Goal: Task Accomplishment & Management: Use online tool/utility

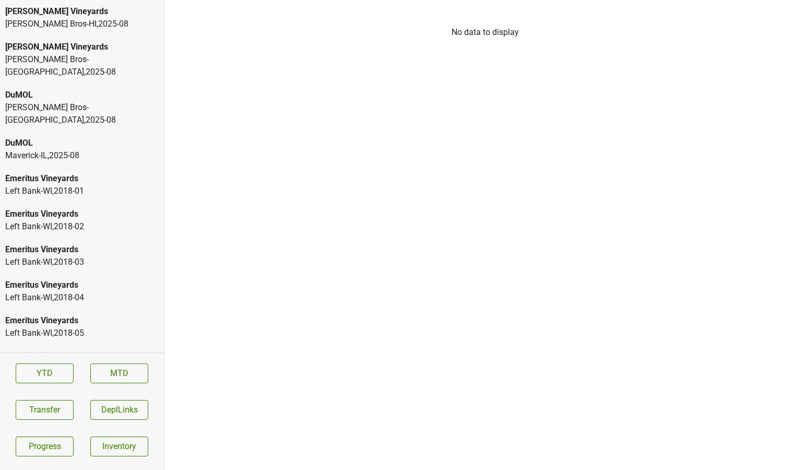
click at [43, 4] on div "Buehler Vineyards Johnson Bros-HI , 2025 - 08" at bounding box center [82, 17] width 164 height 35
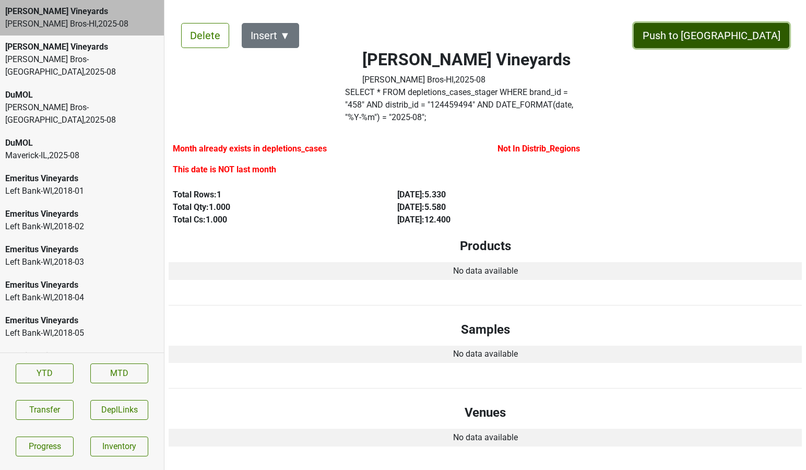
click at [742, 34] on button "Push to [GEOGRAPHIC_DATA]" at bounding box center [710, 35] width 155 height 25
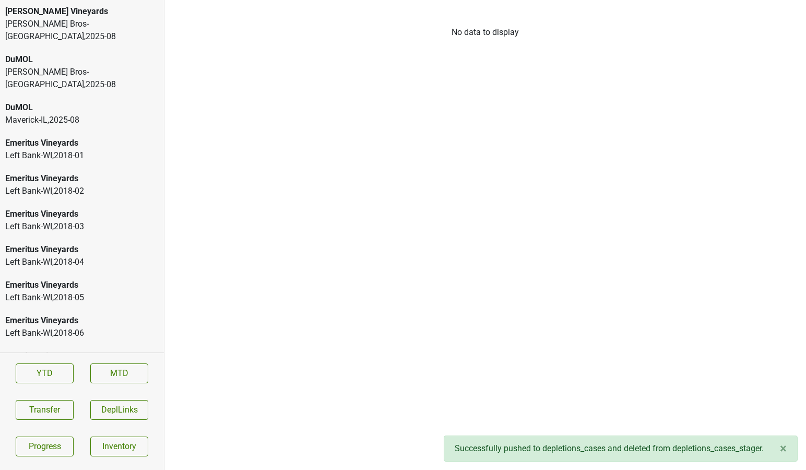
click at [89, 25] on div "Johnson Bros-MN , 2025 - 08" at bounding box center [81, 30] width 153 height 25
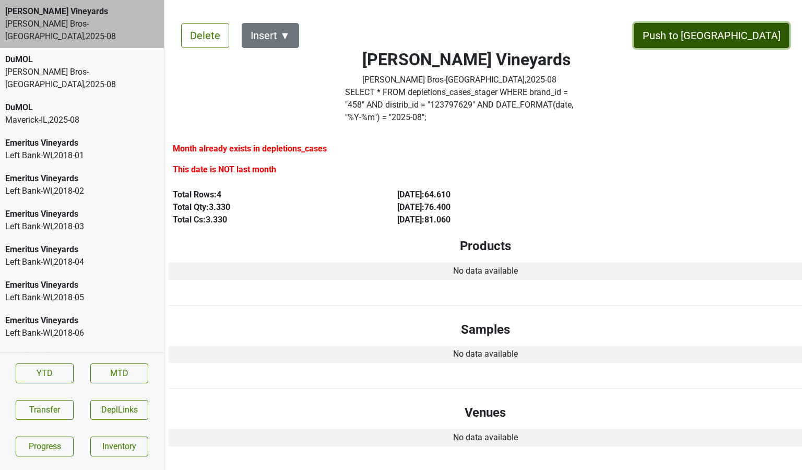
click at [736, 35] on button "Push to [GEOGRAPHIC_DATA]" at bounding box center [710, 35] width 155 height 25
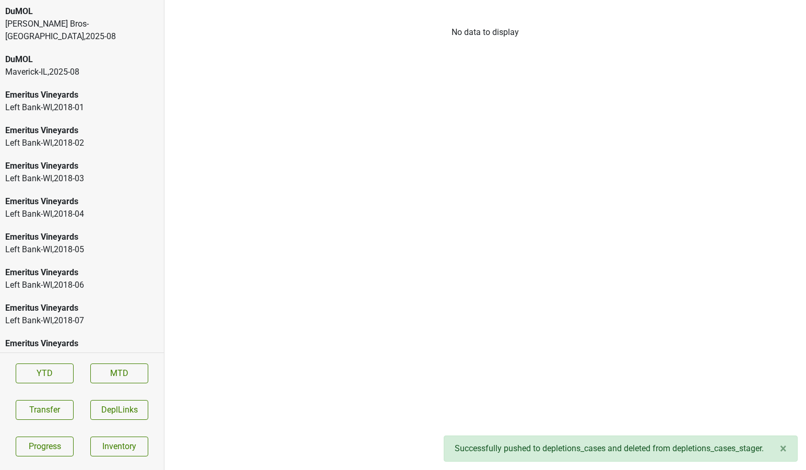
click at [100, 22] on div "Johnson Bros-MN , 2025 - 08" at bounding box center [81, 30] width 153 height 25
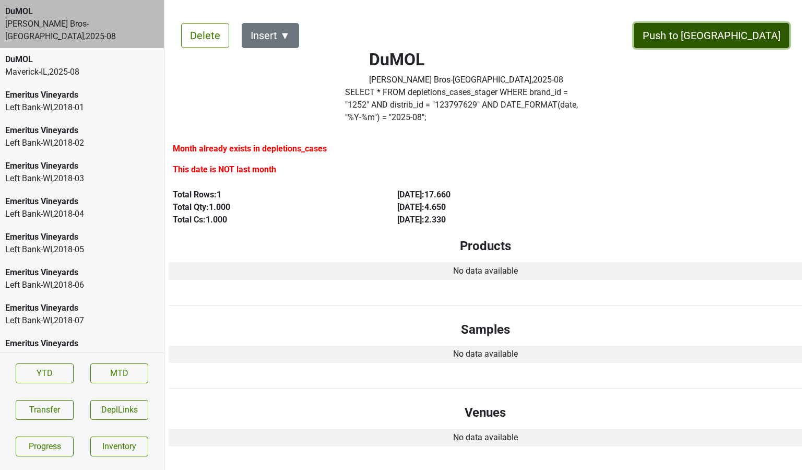
click at [729, 38] on button "Push to DC" at bounding box center [710, 35] width 155 height 25
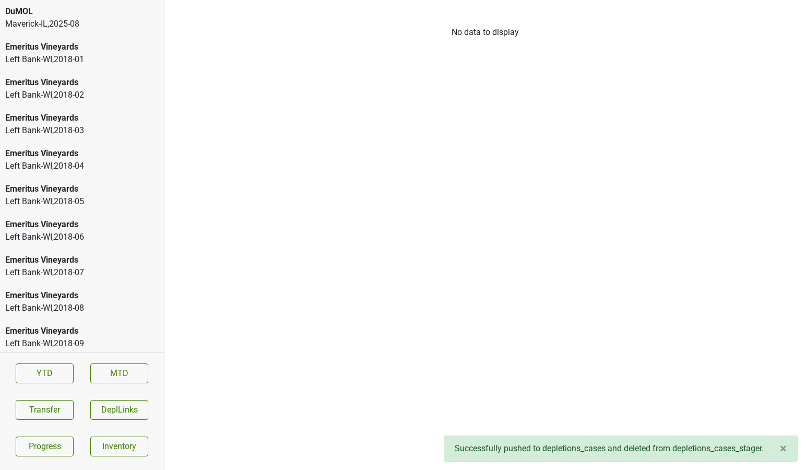
click at [77, 27] on div "Maverick-IL , 2025 - 08" at bounding box center [81, 24] width 153 height 13
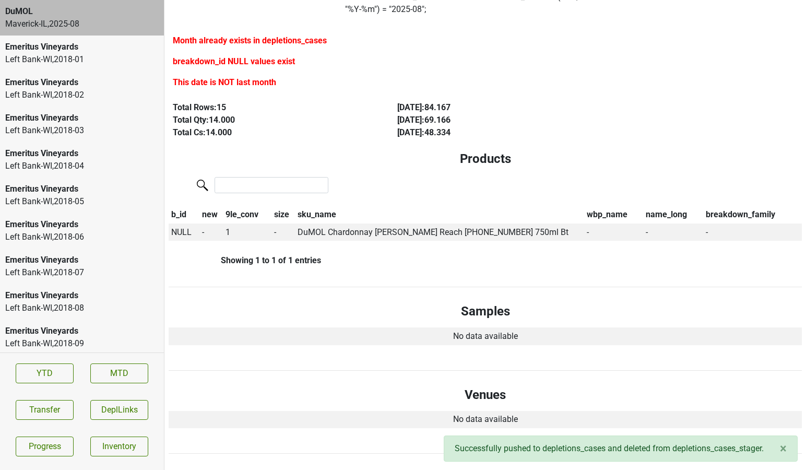
scroll to position [109, 0]
click at [187, 226] on span "NULL" at bounding box center [181, 231] width 20 height 10
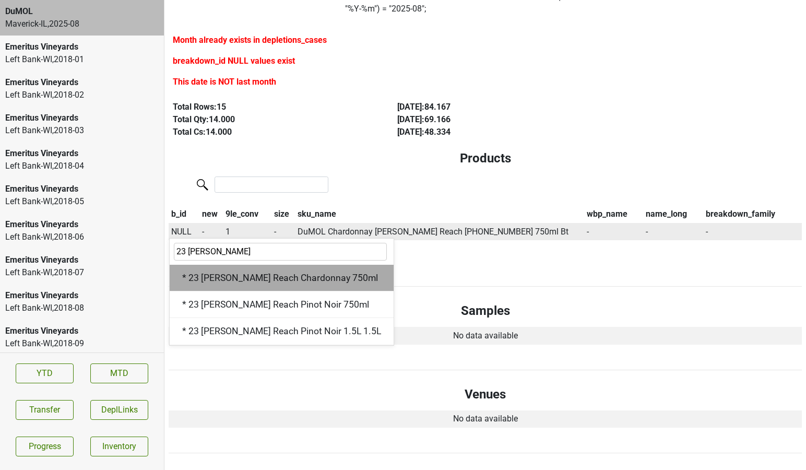
type input "23 wes"
click at [238, 266] on div "* 23 Wester Reach Chardonnay 750ml" at bounding box center [282, 278] width 224 height 27
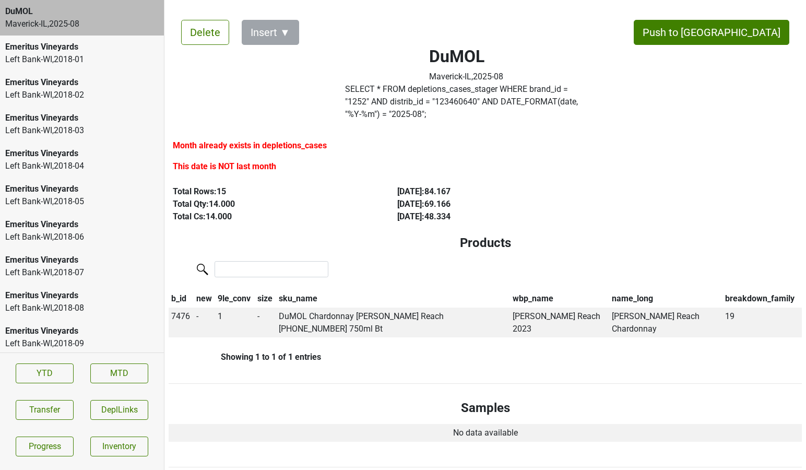
scroll to position [0, 0]
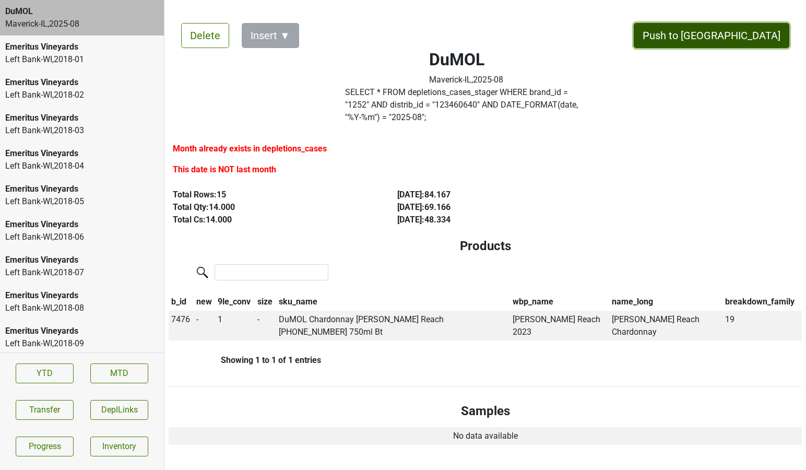
click at [738, 41] on button "Push to [GEOGRAPHIC_DATA]" at bounding box center [710, 35] width 155 height 25
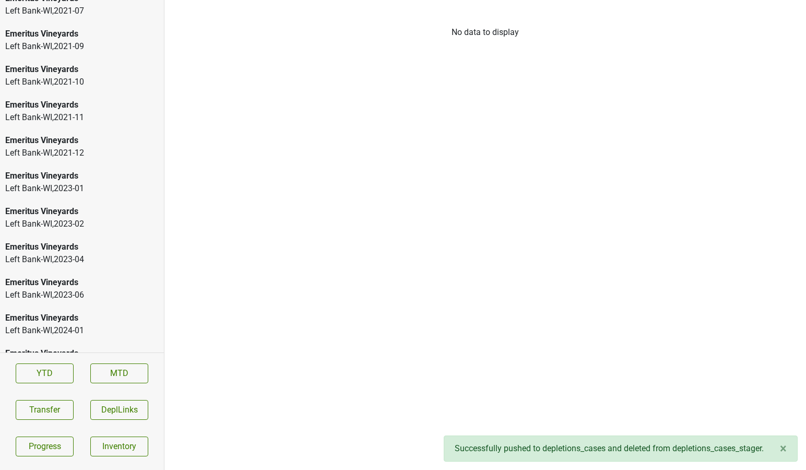
scroll to position [1777, 0]
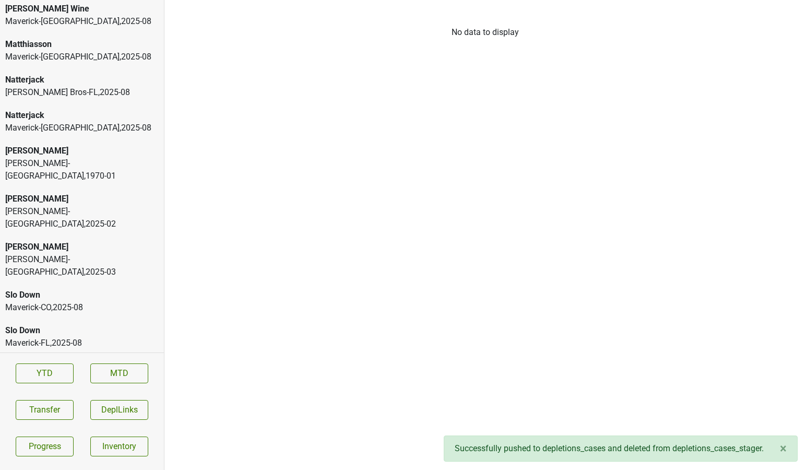
click at [63, 337] on div "Maverick-FL , 2025 - 08" at bounding box center [81, 343] width 153 height 13
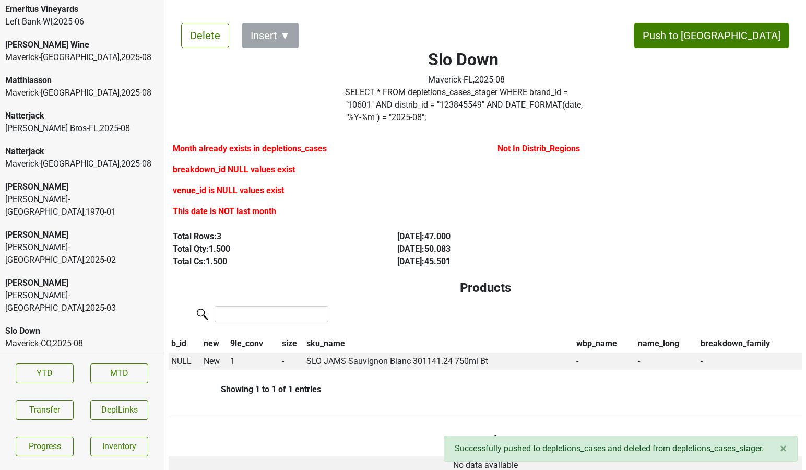
scroll to position [1732, 0]
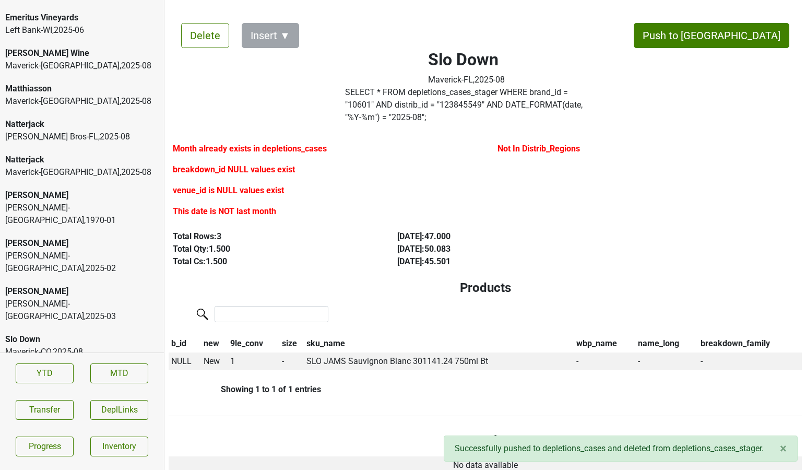
click at [83, 140] on div "Johnson Bros-FL , 2025 - 08" at bounding box center [81, 136] width 153 height 13
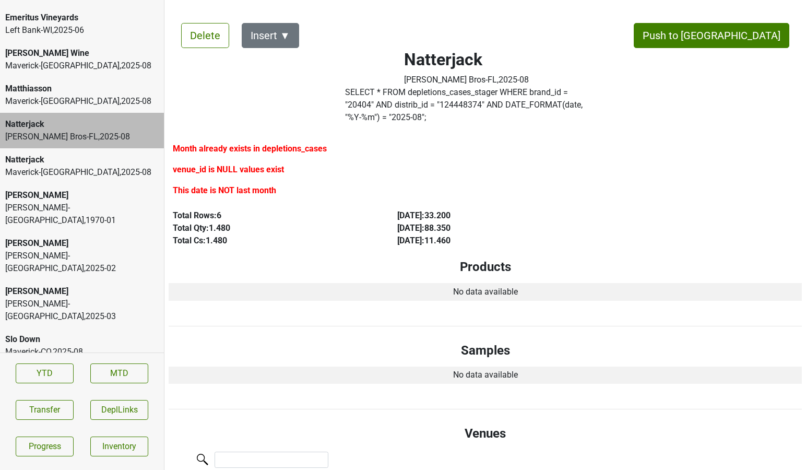
click at [137, 167] on div "Maverick-MN , 2025 - 08" at bounding box center [81, 172] width 153 height 13
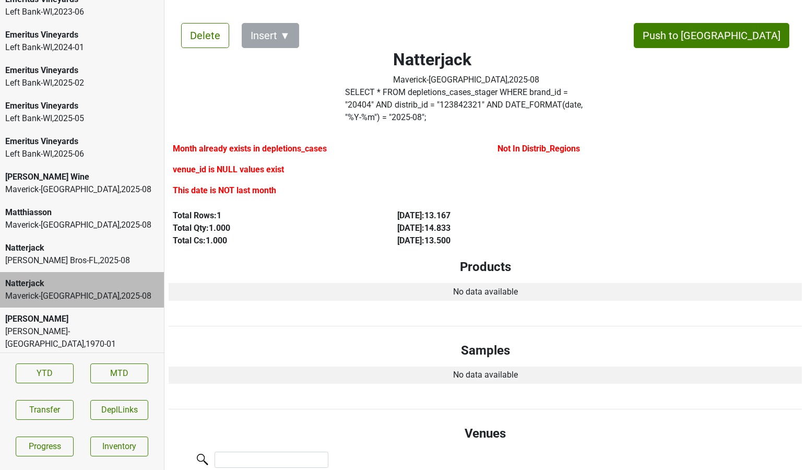
scroll to position [1605, 0]
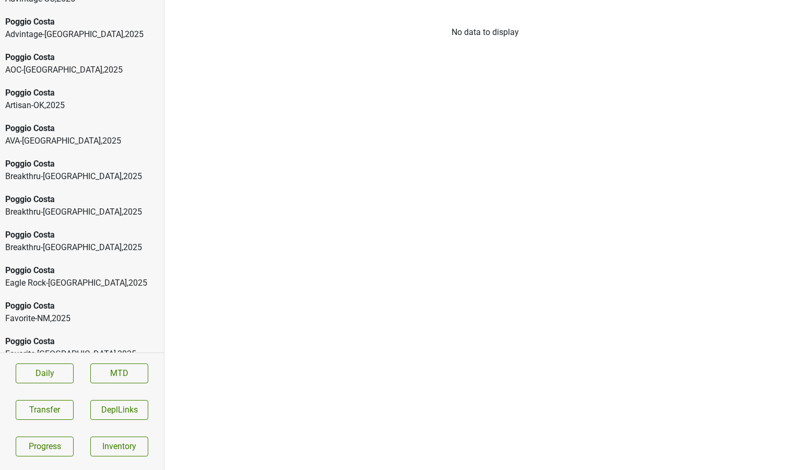
scroll to position [6486, 0]
click at [47, 467] on div "[GEOGRAPHIC_DATA]-[GEOGRAPHIC_DATA] , 2025" at bounding box center [81, 479] width 153 height 25
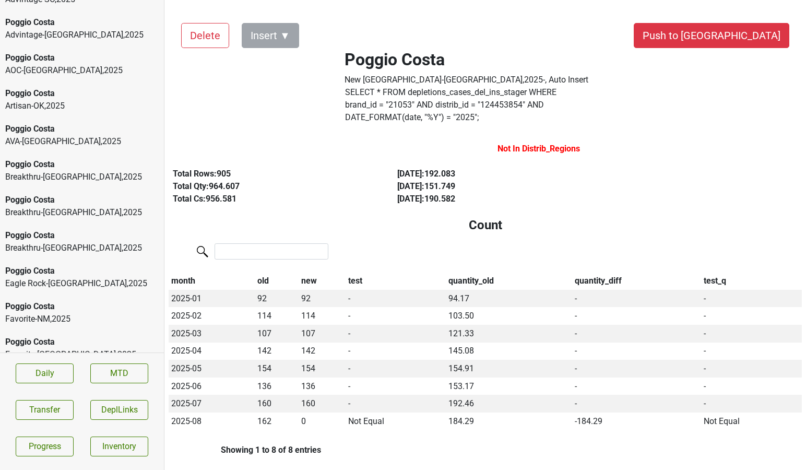
click at [63, 406] on div "Poggio Costa" at bounding box center [81, 412] width 153 height 13
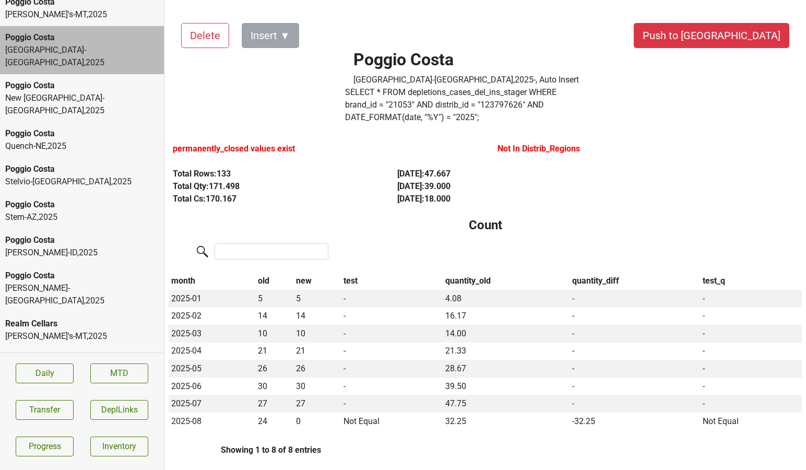
scroll to position [6879, 0]
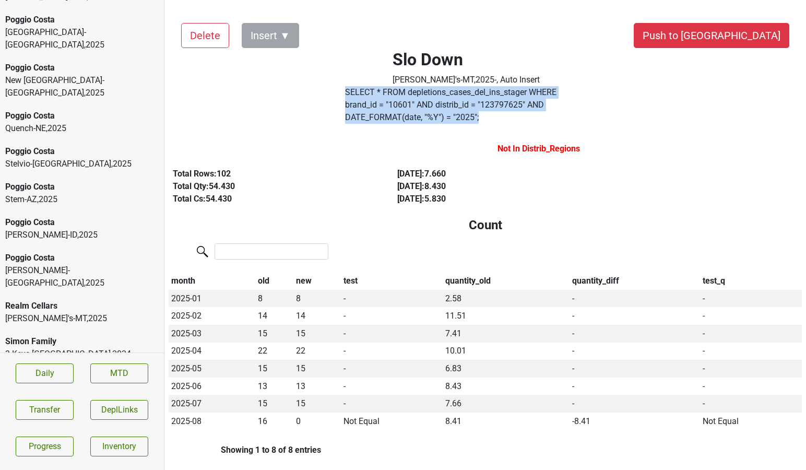
drag, startPoint x: 602, startPoint y: 104, endPoint x: 343, endPoint y: 88, distance: 258.8
click at [343, 88] on div "SELECT * FROM depletions_cases_del_ins_stager WHERE brand_id = " 10601 " AND di…" at bounding box center [466, 107] width 258 height 42
copy label "SELECT * FROM depletions_cases_del_ins_stager WHERE brand_id = " 10601 " AND di…"
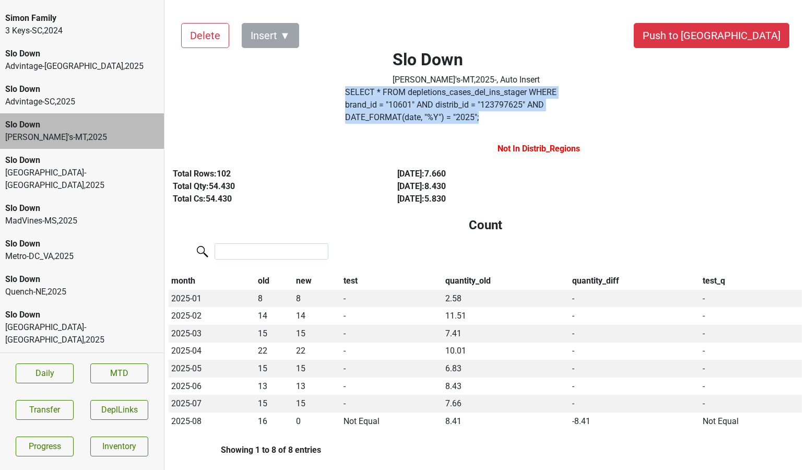
scroll to position [7322, 0]
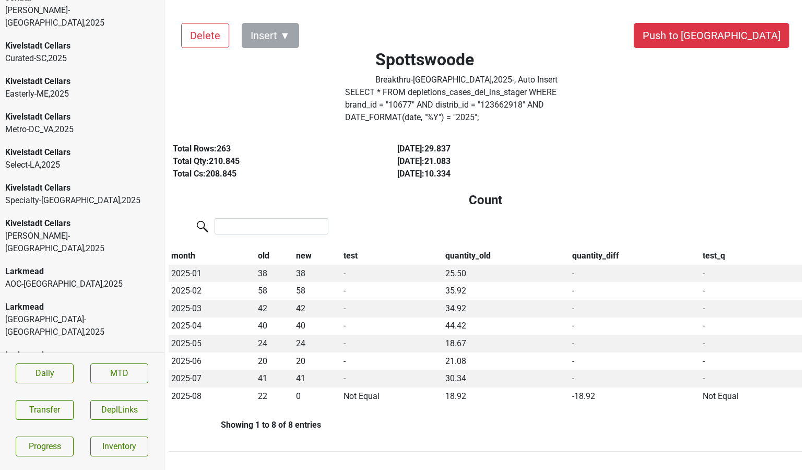
scroll to position [3779, 0]
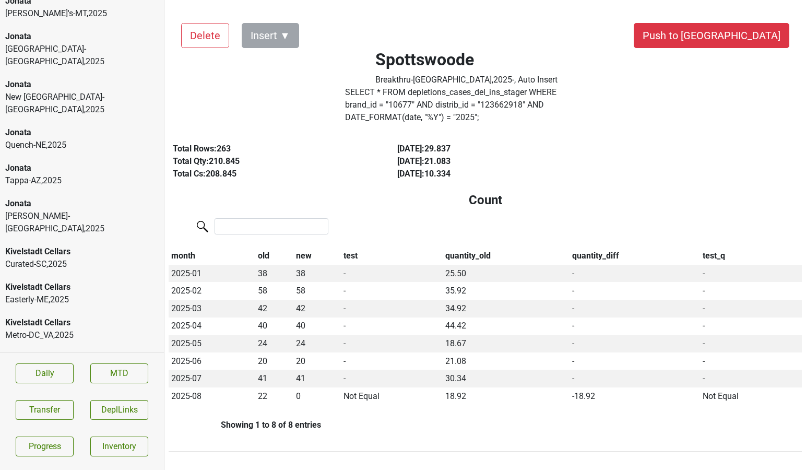
click at [57, 245] on div "Kivelstadt Cellars" at bounding box center [81, 251] width 153 height 13
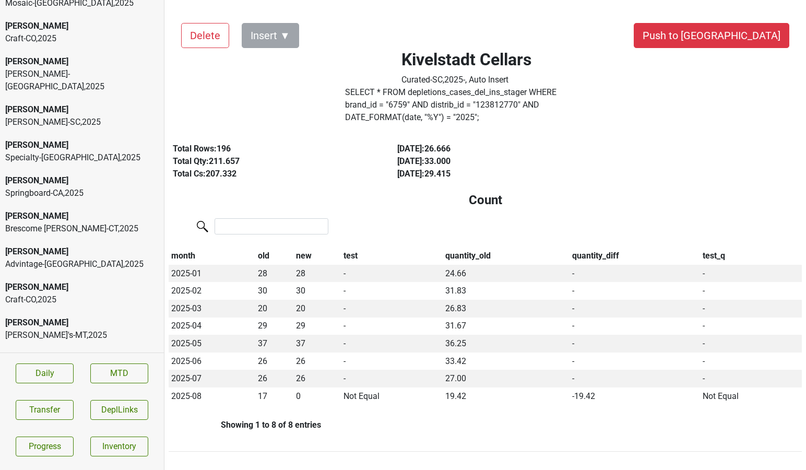
scroll to position [2192, 0]
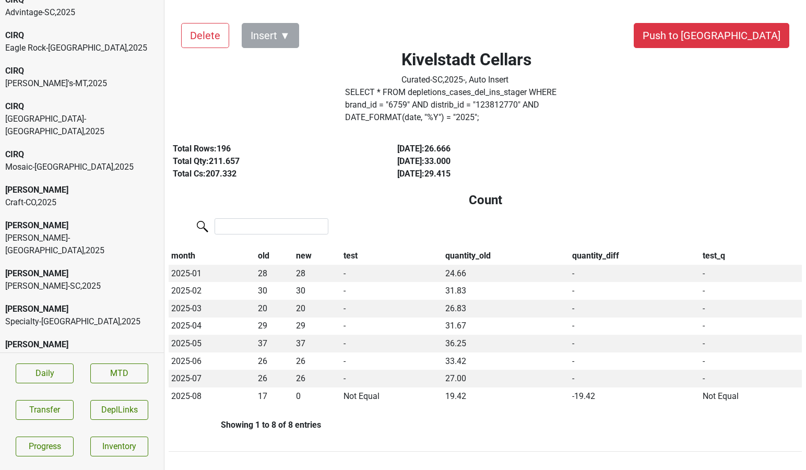
click at [57, 161] on div "Mosaic-CA , 2025" at bounding box center [81, 167] width 153 height 13
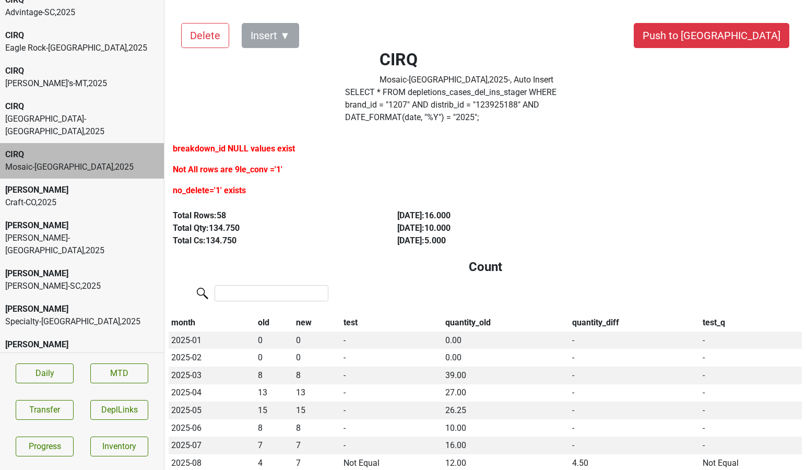
click at [62, 303] on div "[PERSON_NAME]" at bounding box center [81, 309] width 153 height 13
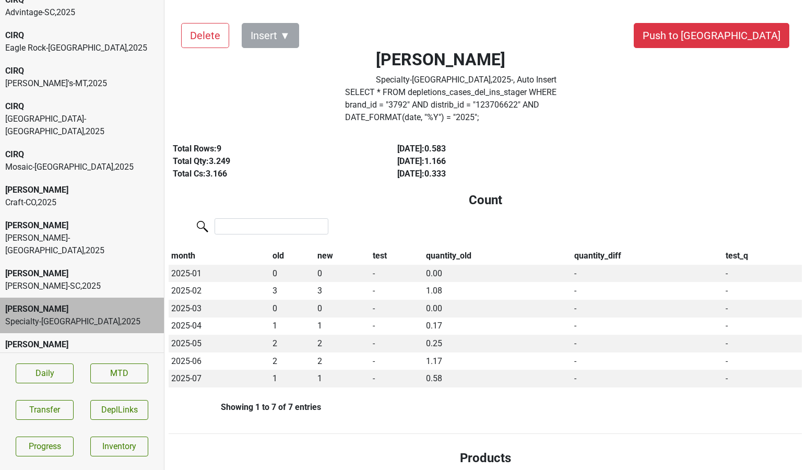
click at [62, 386] on div "Brescome [PERSON_NAME]-CT , 2025" at bounding box center [81, 392] width 153 height 13
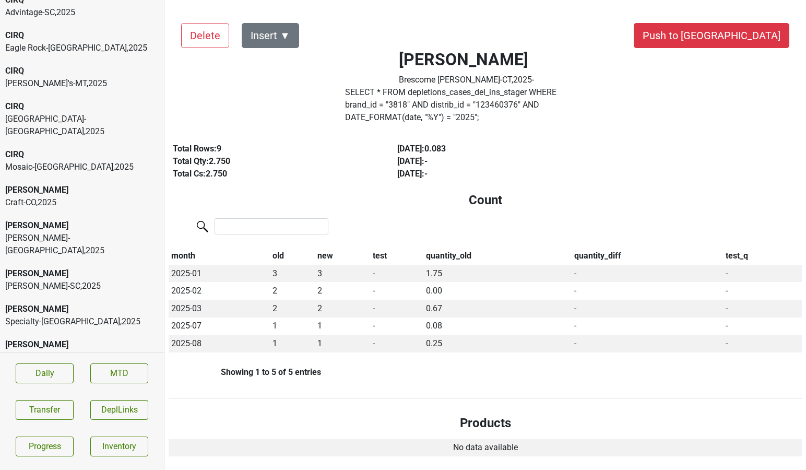
click at [66, 351] on div "Springboard-CA , 2025" at bounding box center [81, 357] width 153 height 13
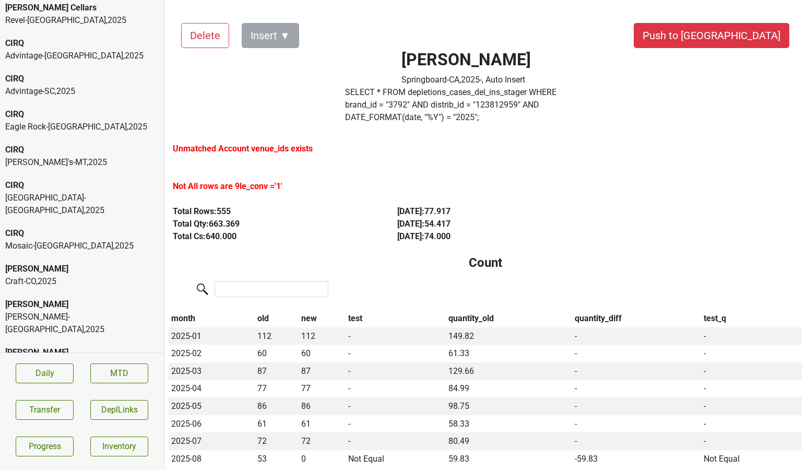
scroll to position [2111, 0]
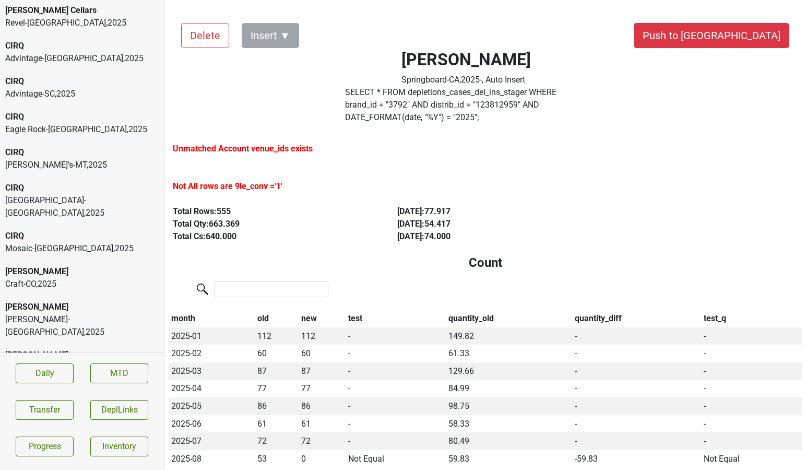
click at [79, 123] on div "Eagle Rock-GA , 2025" at bounding box center [81, 129] width 153 height 13
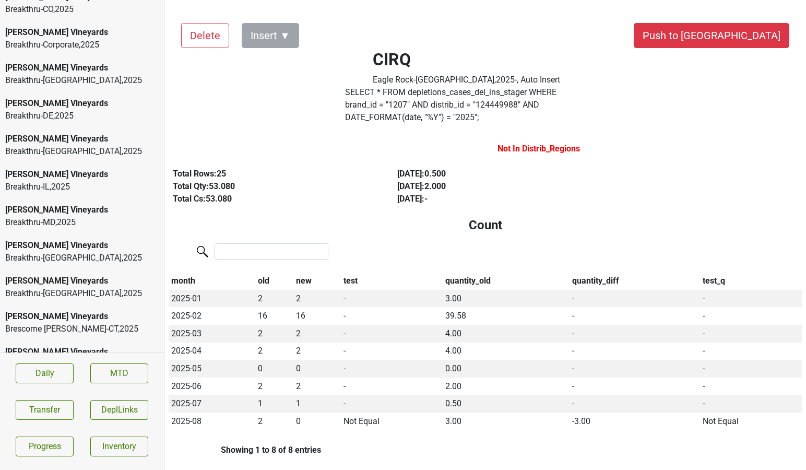
scroll to position [1562, 0]
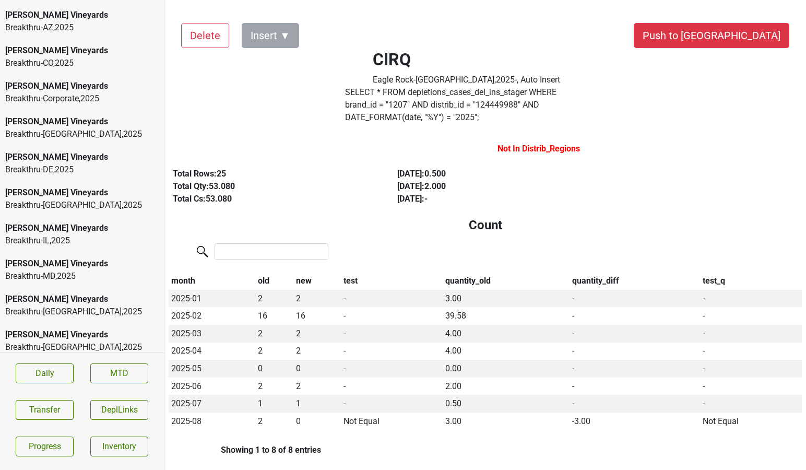
click at [67, 186] on div "Buehler Vineyards" at bounding box center [81, 192] width 153 height 13
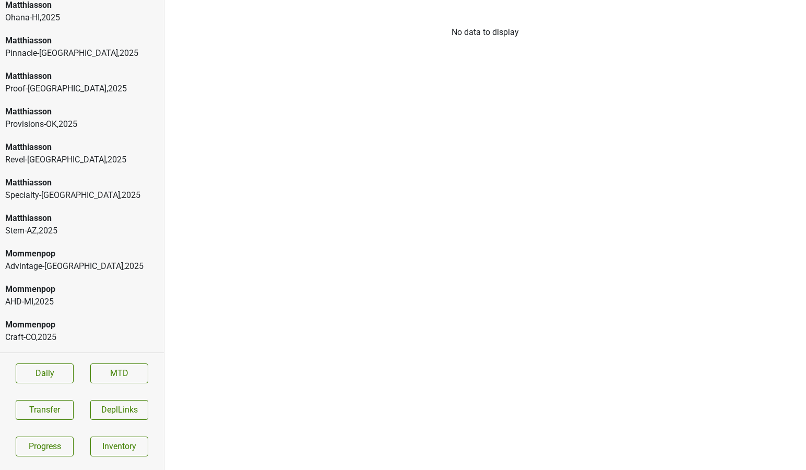
scroll to position [5324, 0]
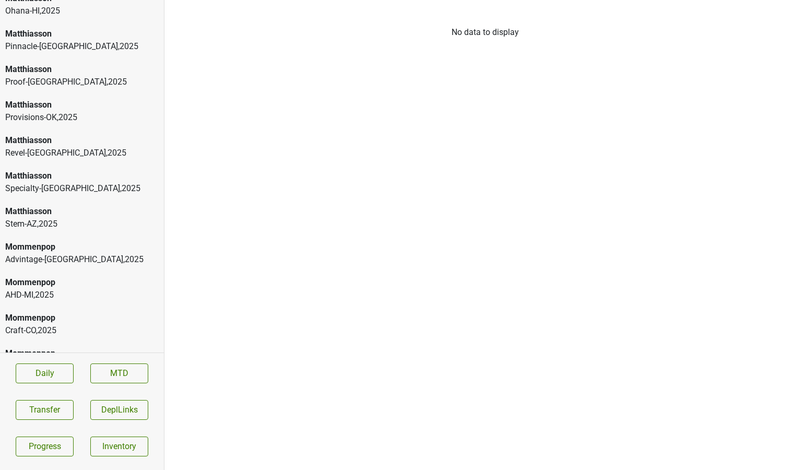
click at [54, 466] on div "Mommenpop" at bounding box center [81, 472] width 153 height 13
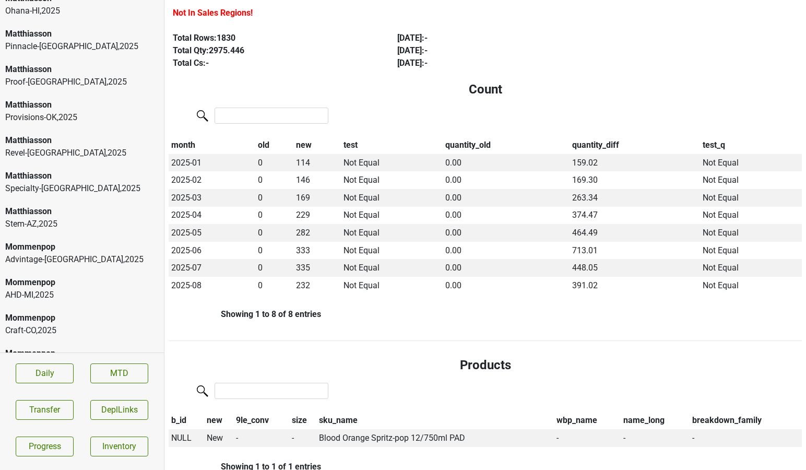
scroll to position [179, 0]
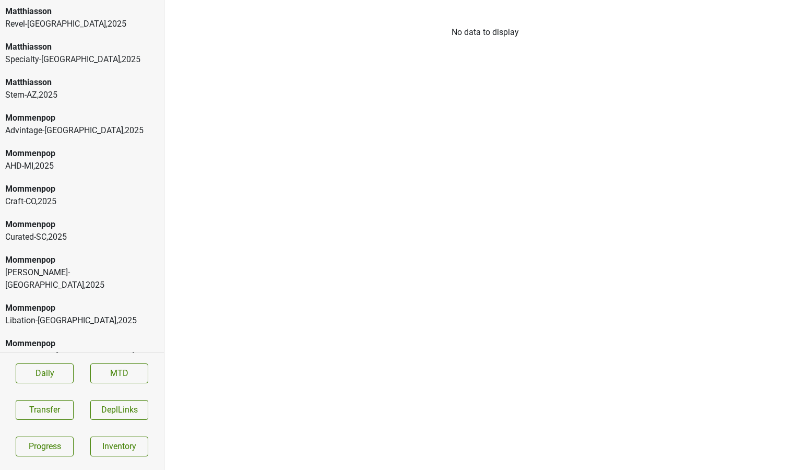
scroll to position [5466, 0]
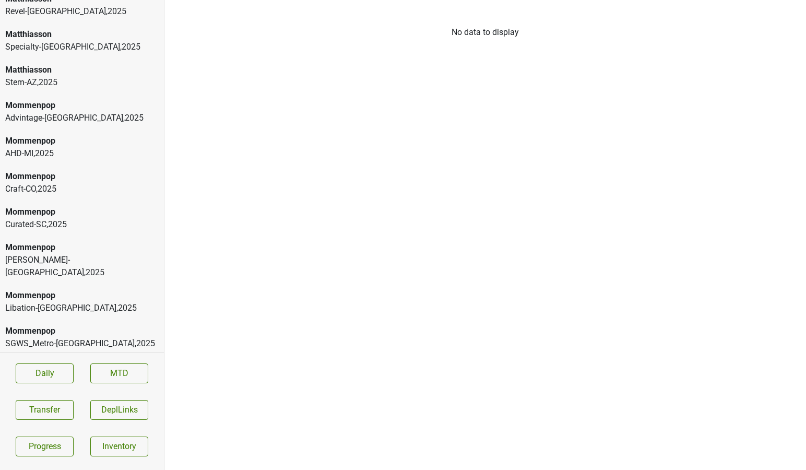
click at [67, 421] on div "SGWS-CA_N , 2025" at bounding box center [81, 427] width 153 height 13
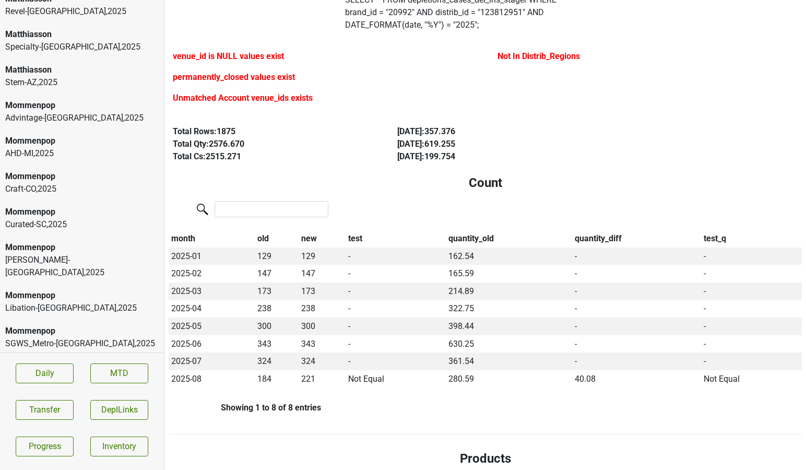
scroll to position [92, 0]
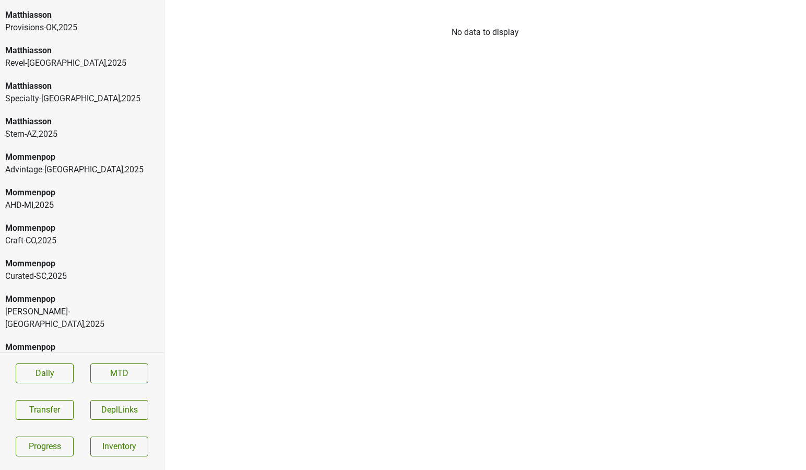
scroll to position [5427, 0]
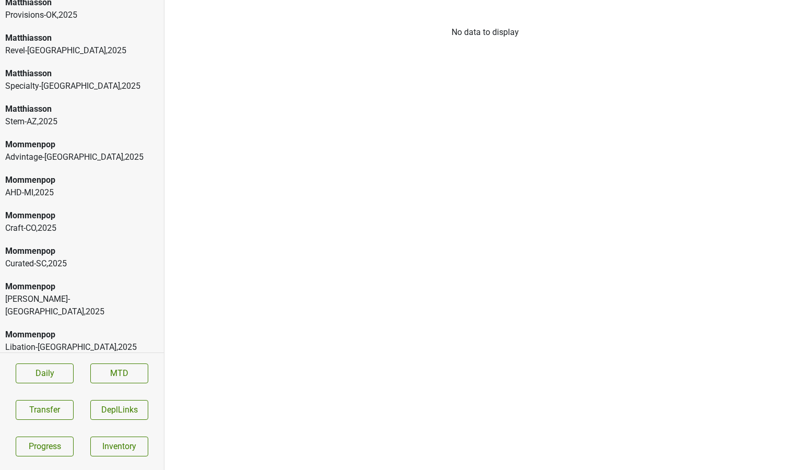
click at [42, 376] on div "SGWS_Metro-NY , 2025" at bounding box center [81, 382] width 153 height 13
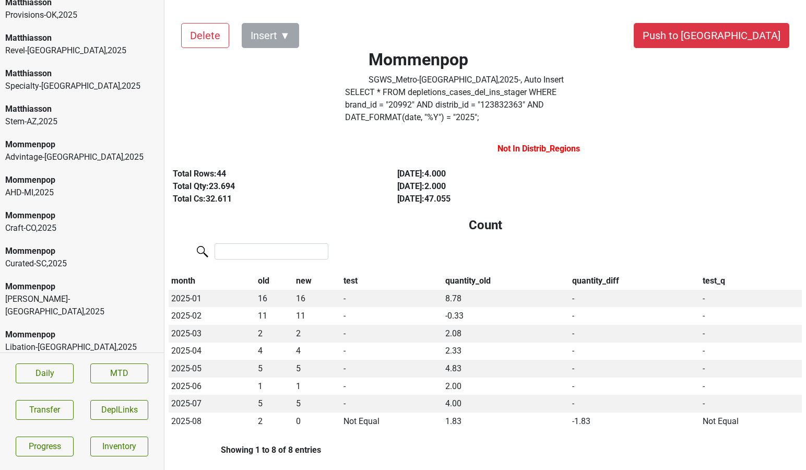
click at [49, 460] on div "SGWS-CA_N , 2025" at bounding box center [81, 466] width 153 height 13
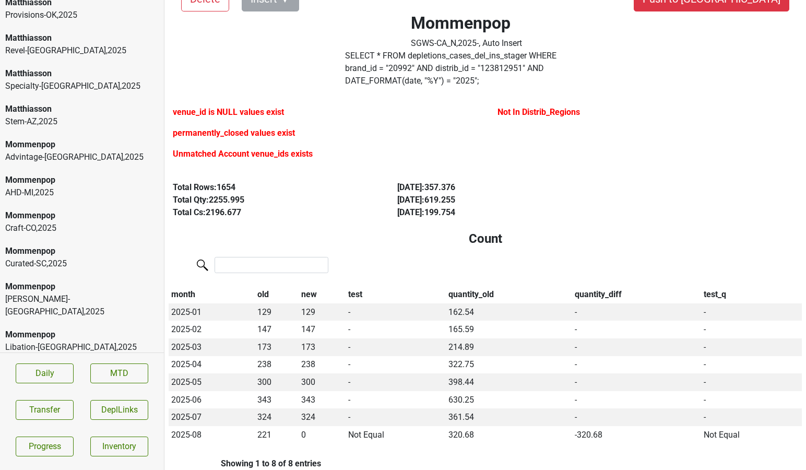
scroll to position [39, 0]
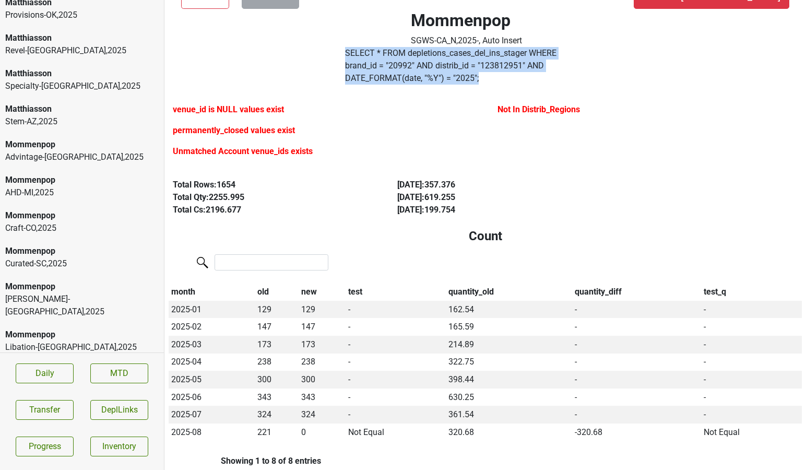
drag, startPoint x: 603, startPoint y: 64, endPoint x: 338, endPoint y: 64, distance: 265.0
click at [338, 64] on div "Mommenpop SGWS-CA_N , 2025 - , Auto Insert SELECT * FROM depletions_cases_del_i…" at bounding box center [465, 29] width 309 height 117
copy label "SELECT * FROM depletions_cases_del_ins_stager WHERE brand_id = " 20992 " AND di…"
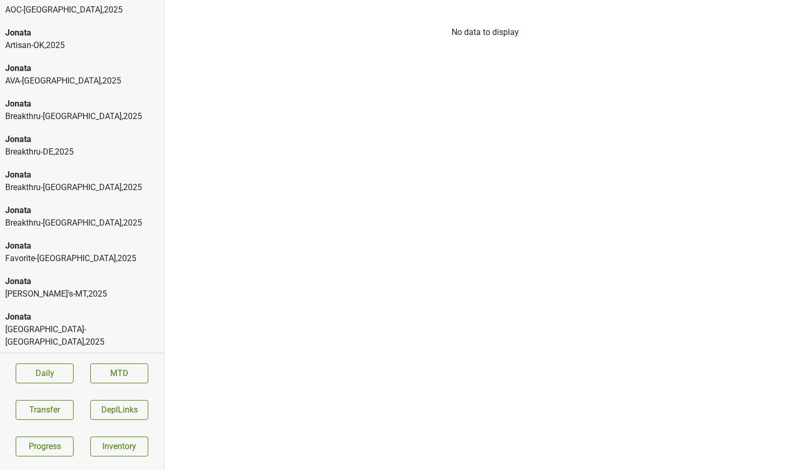
scroll to position [4518, 0]
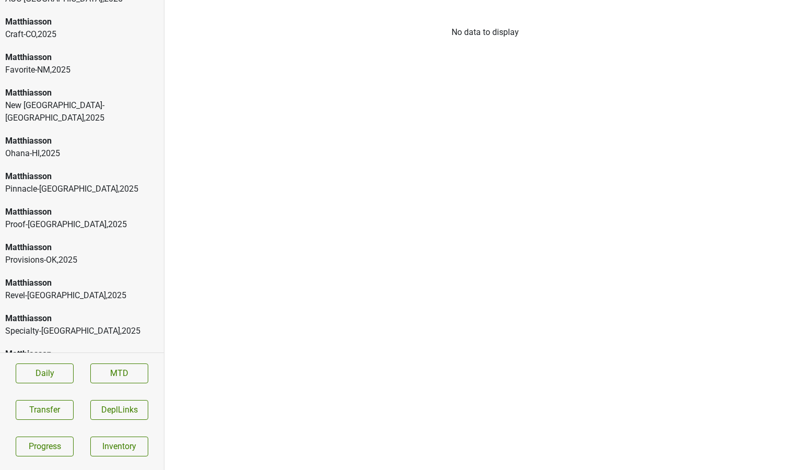
click at [44, 395] on div "SGWS-Corporate , 2025" at bounding box center [81, 401] width 153 height 13
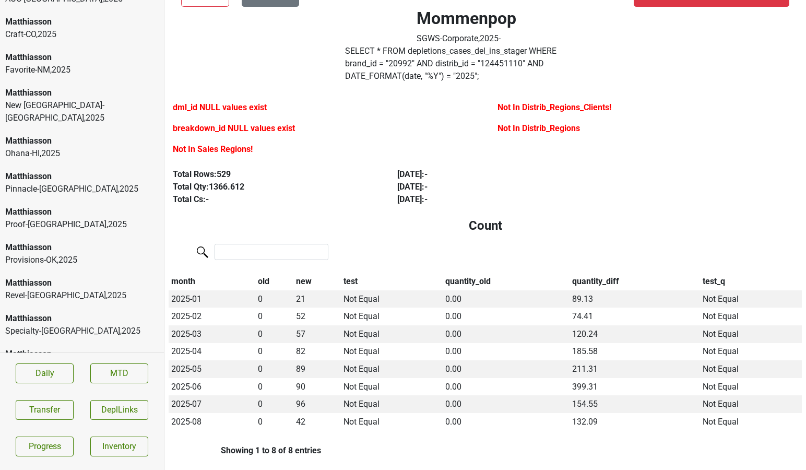
scroll to position [38, 0]
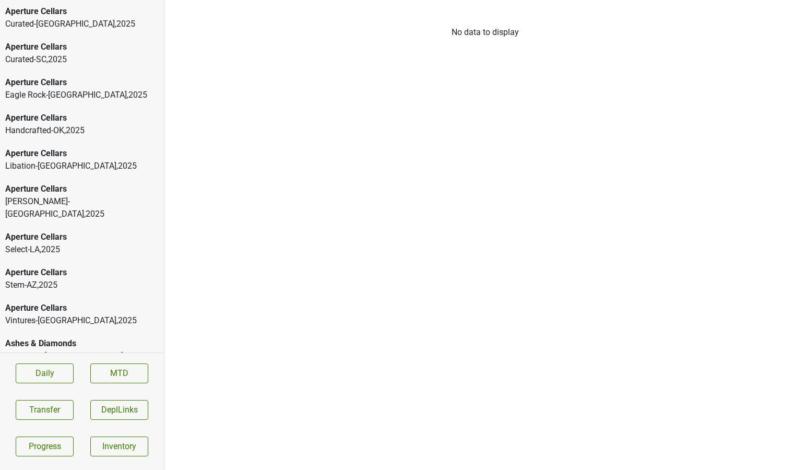
scroll to position [4518, 0]
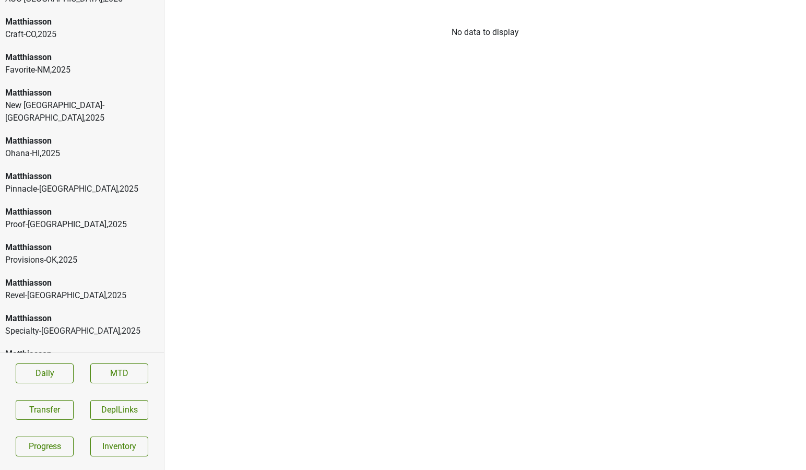
click at [75, 383] on div "Mommenpop" at bounding box center [81, 389] width 153 height 13
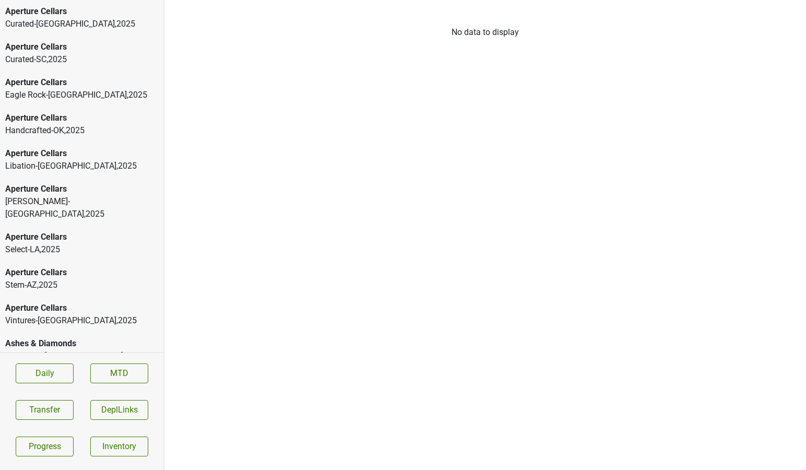
scroll to position [4518, 0]
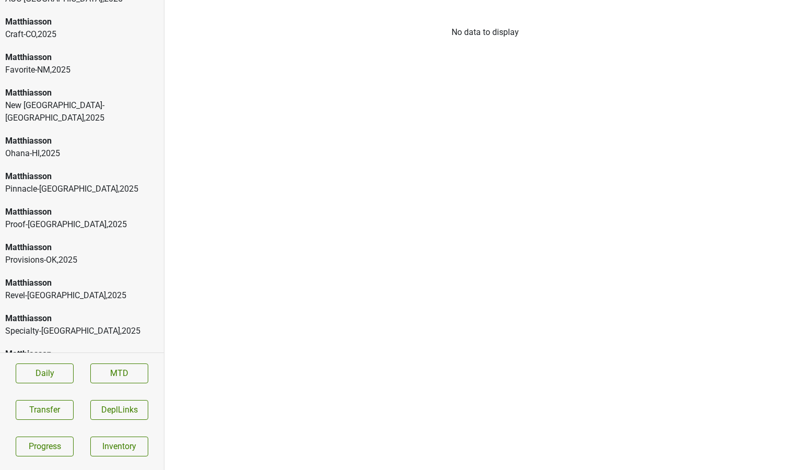
click at [112, 395] on div "SGWS-Corporate , 2025" at bounding box center [81, 401] width 153 height 13
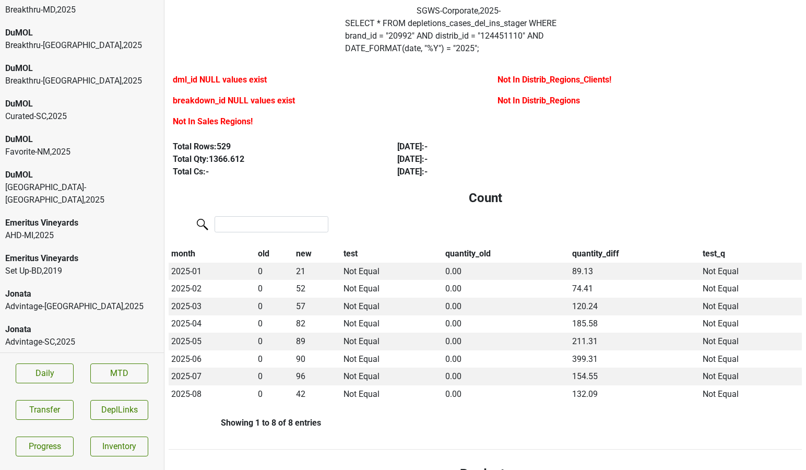
scroll to position [2641, 0]
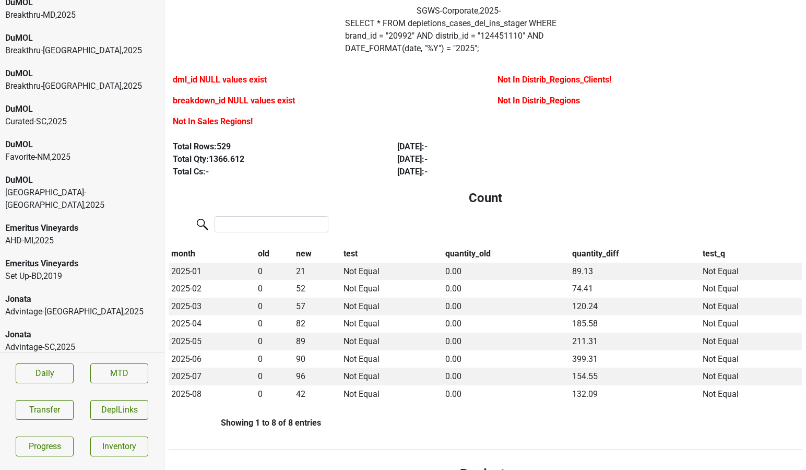
click at [56, 257] on div "Emeritus Vineyards" at bounding box center [81, 263] width 153 height 13
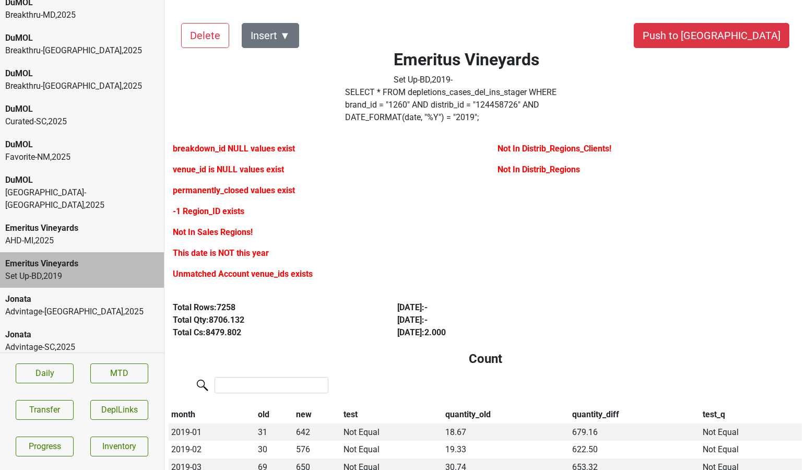
click at [424, 99] on label "SELECT * FROM depletions_cases_del_ins_stager WHERE brand_id = " 1260 " AND dis…" at bounding box center [466, 105] width 242 height 38
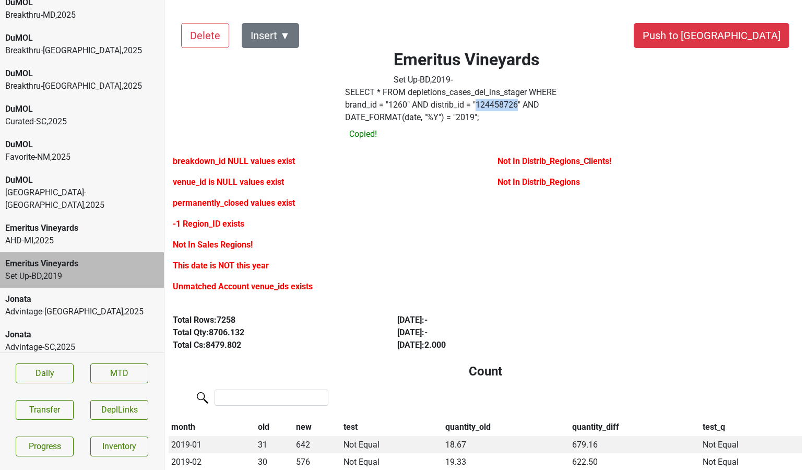
click at [419, 106] on label "SELECT * FROM depletions_cases_del_ins_stager WHERE brand_id = " 1260 " AND dis…" at bounding box center [466, 105] width 242 height 38
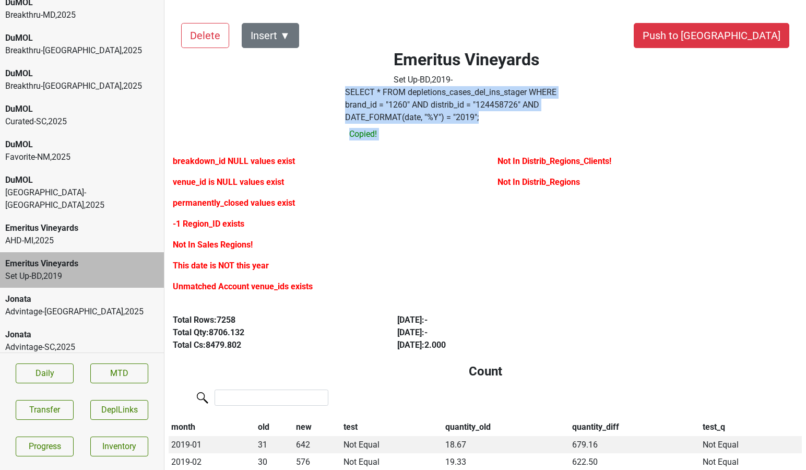
click at [419, 106] on label "SELECT * FROM depletions_cases_del_ins_stager WHERE brand_id = " 1260 " AND dis…" at bounding box center [466, 105] width 242 height 38
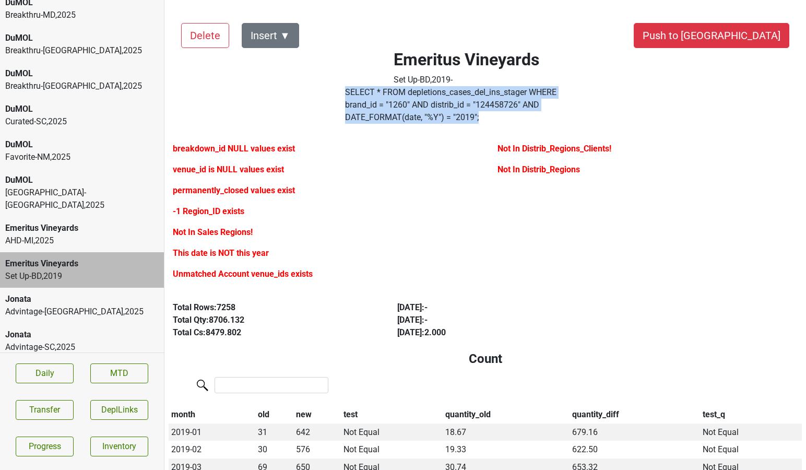
click at [419, 106] on label "SELECT * FROM depletions_cases_del_ins_stager WHERE brand_id = " 1260 " AND dis…" at bounding box center [466, 105] width 242 height 38
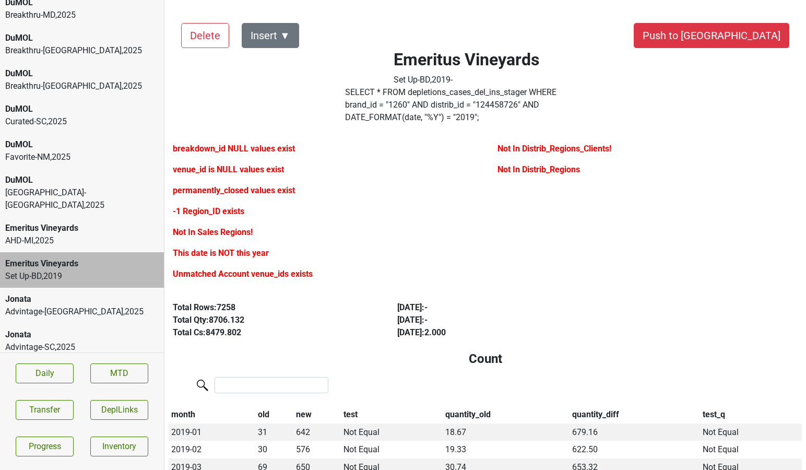
scroll to position [2106, 0]
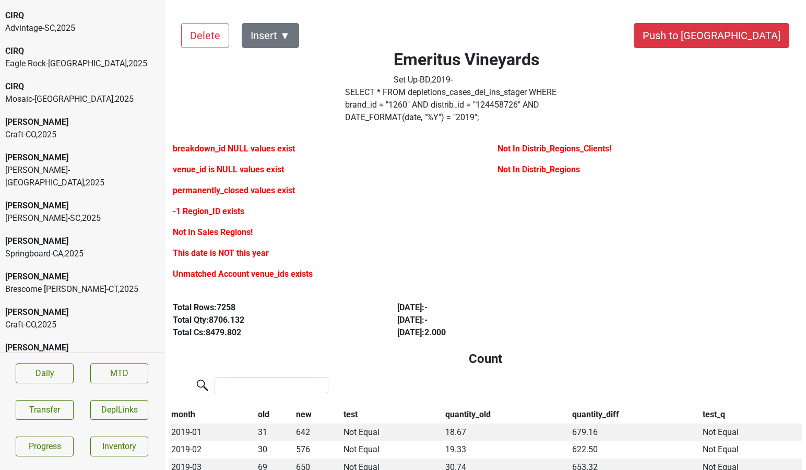
click at [127, 283] on div "Brescome Barton-CT , 2025" at bounding box center [81, 289] width 153 height 13
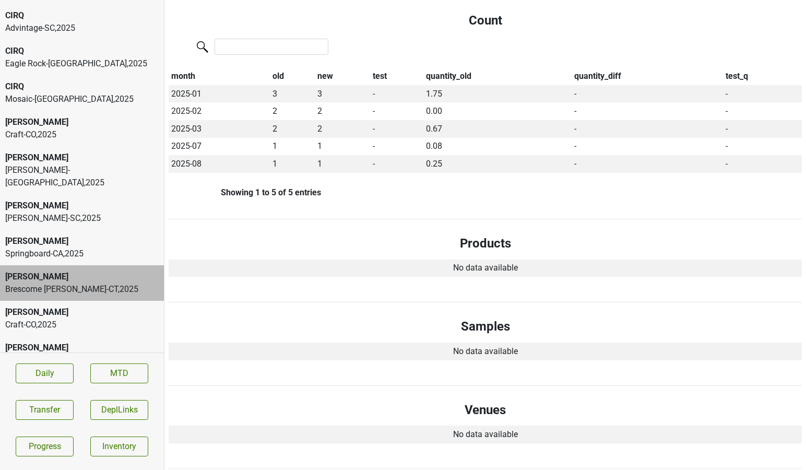
scroll to position [182, 0]
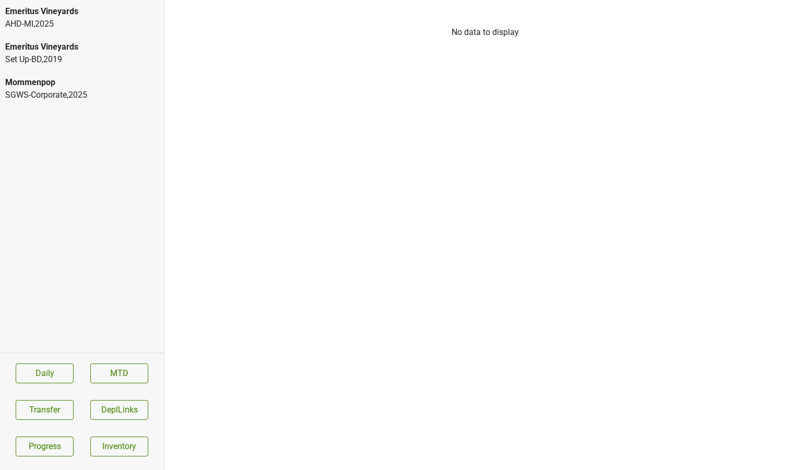
click at [89, 71] on div "Mommenpop SGWS-Corporate , 2025" at bounding box center [82, 88] width 164 height 35
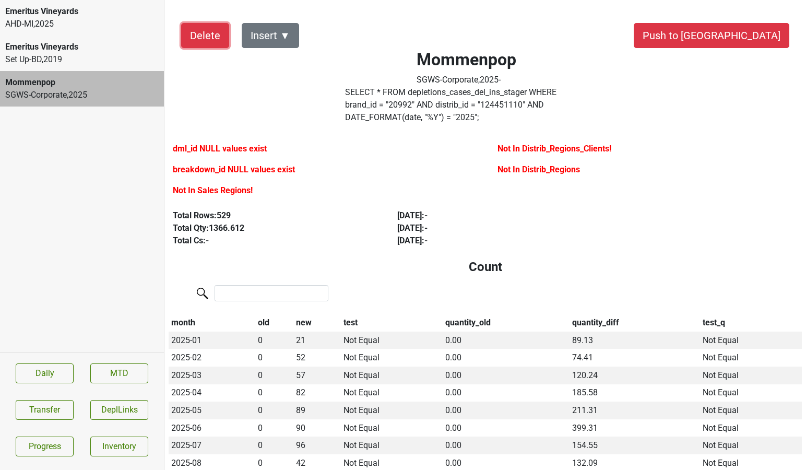
click at [206, 39] on button "Delete" at bounding box center [205, 35] width 48 height 25
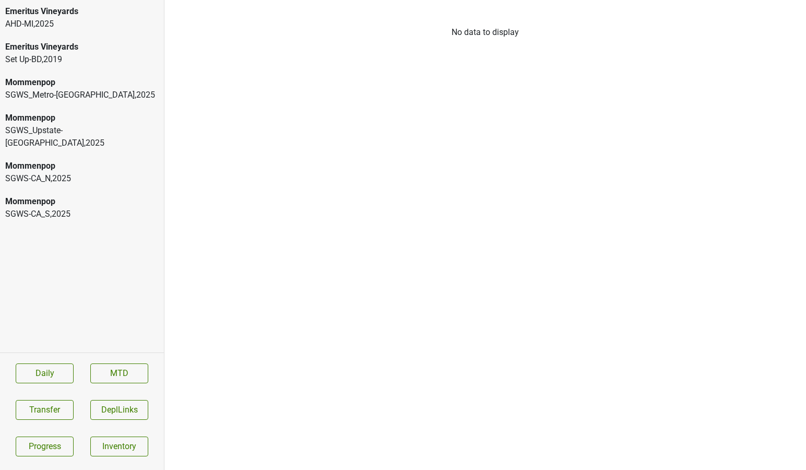
click at [81, 195] on div "Mommenpop" at bounding box center [81, 201] width 153 height 13
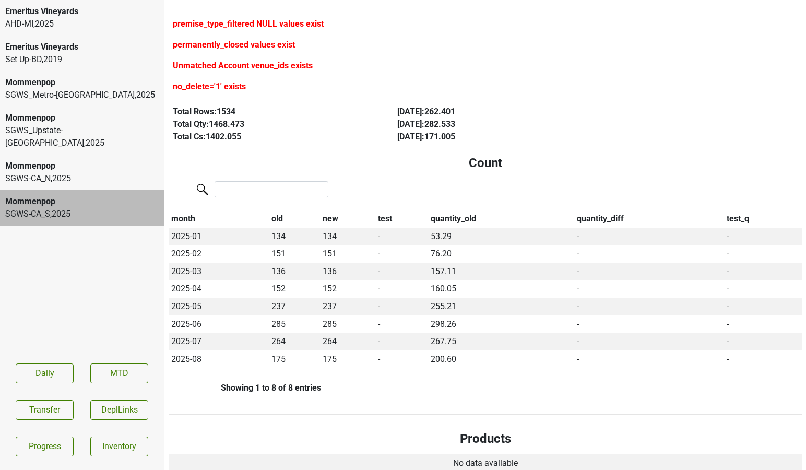
scroll to position [124, 0]
click at [84, 160] on div "Mommenpop" at bounding box center [81, 166] width 153 height 13
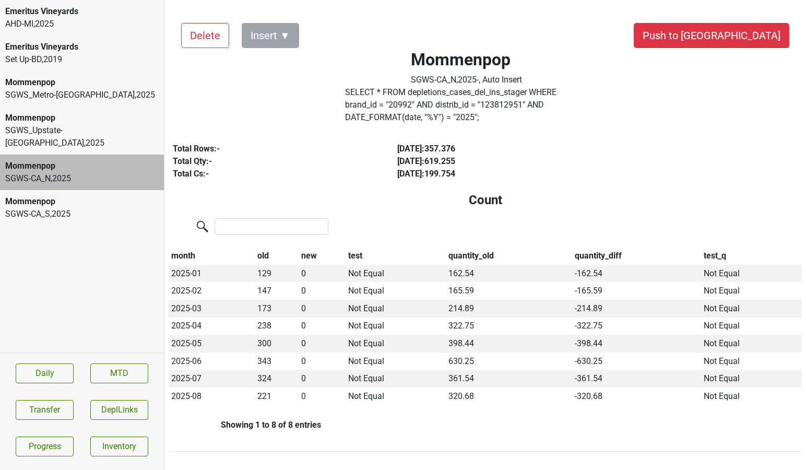
click at [85, 195] on div "Mommenpop" at bounding box center [81, 201] width 153 height 13
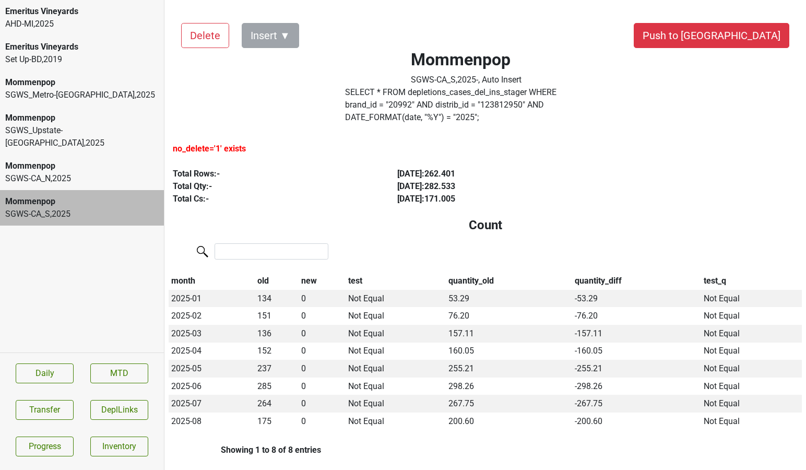
click at [98, 134] on div "SGWS_Upstate-NY , 2025" at bounding box center [81, 136] width 153 height 25
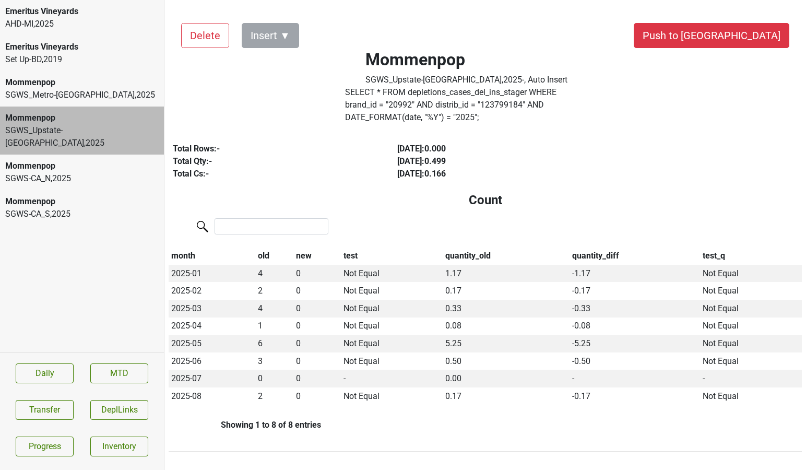
click at [80, 100] on div "SGWS_Metro-NY , 2025" at bounding box center [81, 95] width 153 height 13
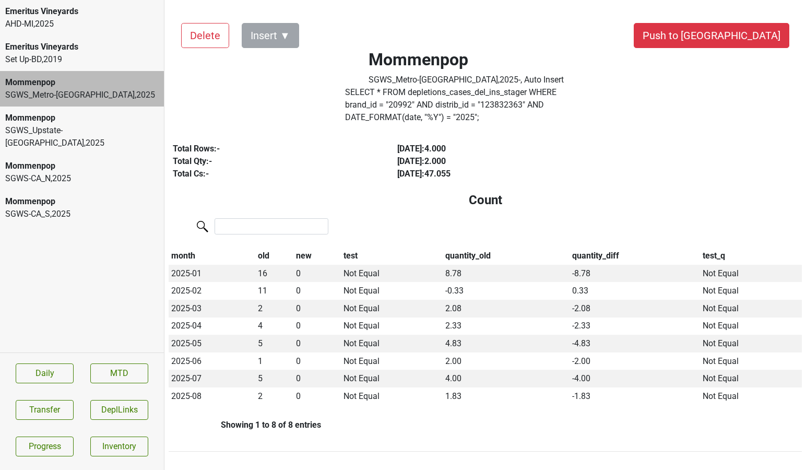
click at [41, 19] on div "AHD-MI , 2025" at bounding box center [81, 24] width 153 height 13
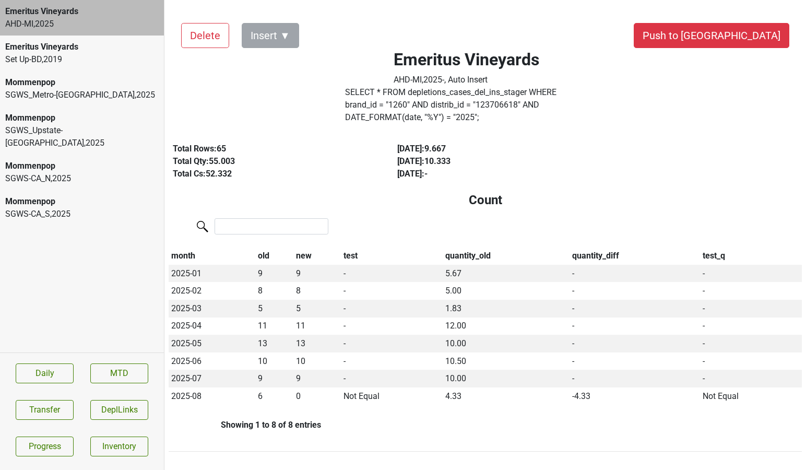
click at [60, 99] on div "SGWS_Metro-NY , 2025" at bounding box center [81, 95] width 153 height 13
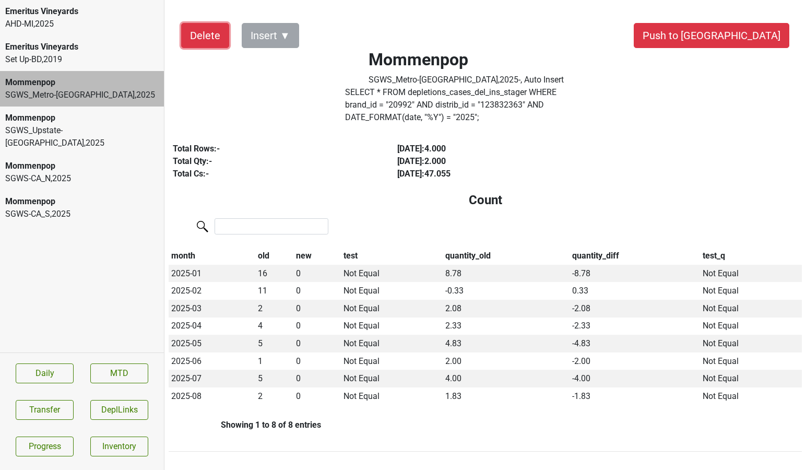
click at [196, 45] on button "Delete" at bounding box center [205, 35] width 48 height 25
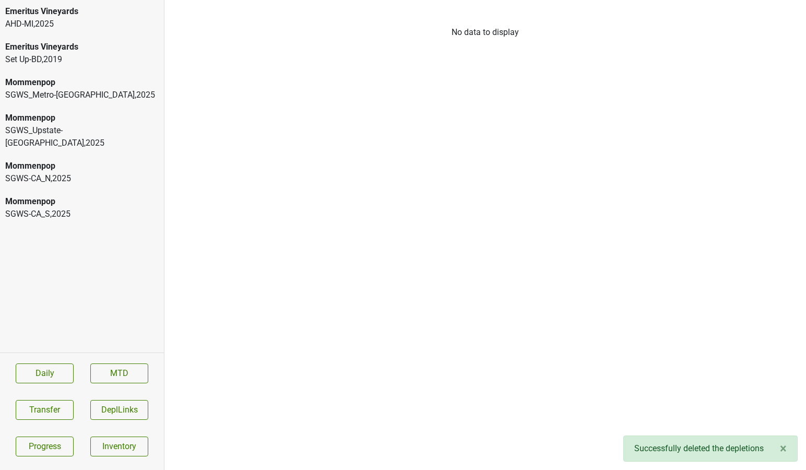
click at [94, 81] on div "Emeritus Vineyards AHD-MI , 2025 Emeritus Vineyards Set Up-BD , 2019 Mommenpop …" at bounding box center [82, 176] width 164 height 352
click at [94, 173] on div "Mommenpop SGWS-CA_N , 2025" at bounding box center [82, 171] width 164 height 35
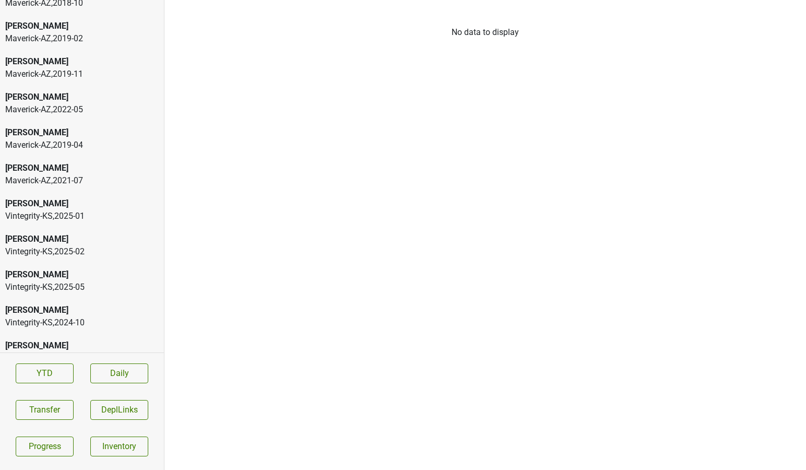
scroll to position [1250, 0]
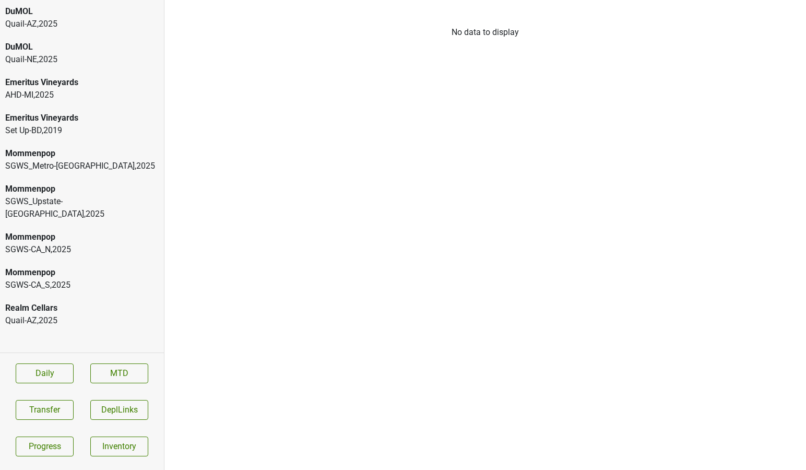
click at [83, 183] on div "Mommenpop" at bounding box center [81, 189] width 153 height 13
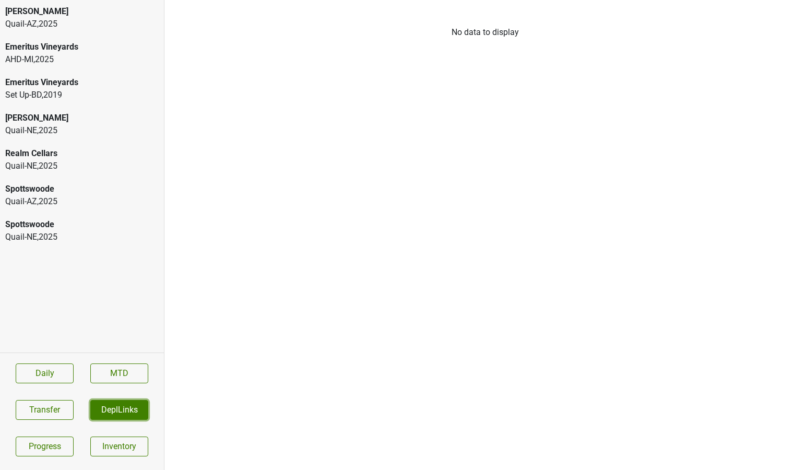
click at [102, 406] on button "DeplLinks" at bounding box center [119, 410] width 58 height 20
click at [52, 0] on html "[PERSON_NAME] Quail-AZ , 2025 Emeritus Vineyards AHD-MI , 2025 Emeritus Vineyar…" at bounding box center [403, 0] width 806 height 0
click at [45, 59] on div "AHD-[GEOGRAPHIC_DATA] , 2025" at bounding box center [81, 59] width 153 height 13
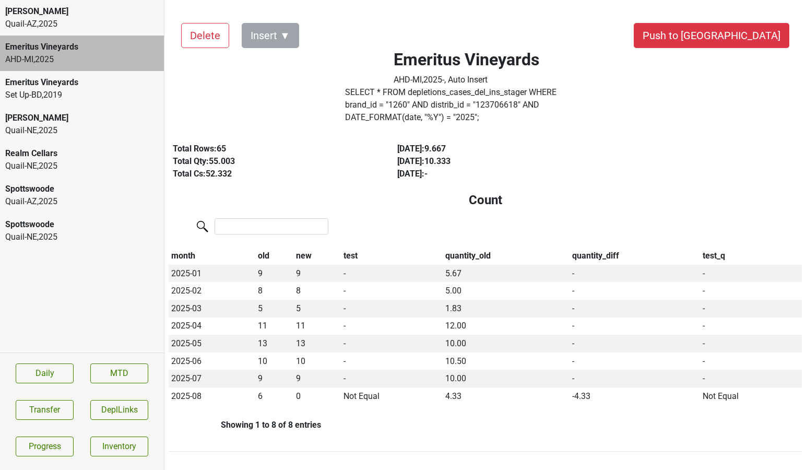
click at [90, 208] on div "Spottswoode Quail-AZ , 2025" at bounding box center [82, 194] width 164 height 35
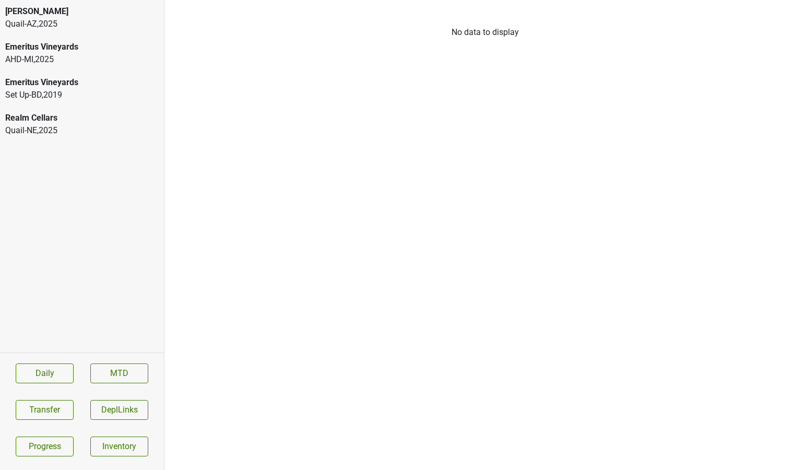
click at [90, 122] on div "Realm Cellars" at bounding box center [81, 118] width 153 height 13
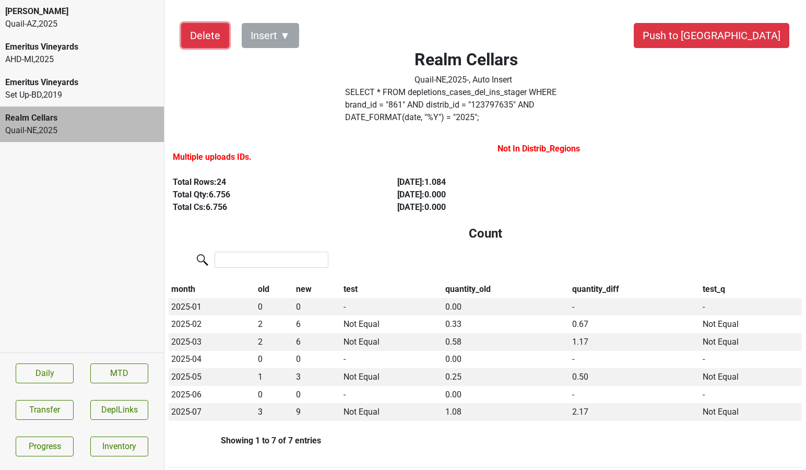
click at [209, 34] on button "Delete" at bounding box center [205, 35] width 48 height 25
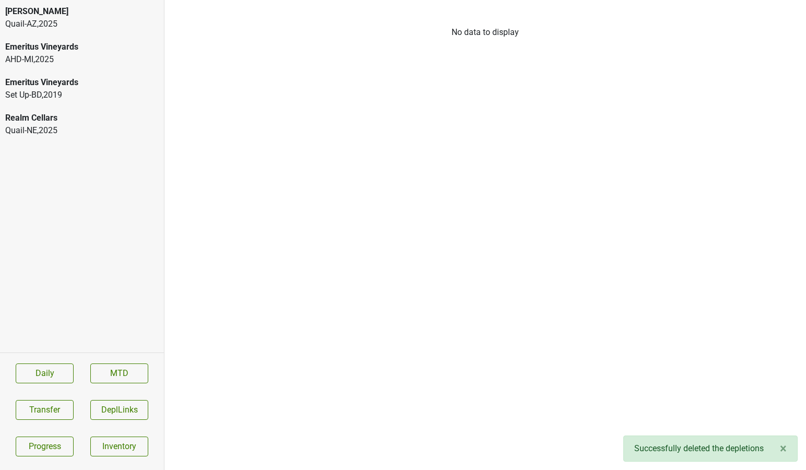
click at [70, 21] on div "Quail-AZ , 2025" at bounding box center [81, 24] width 153 height 13
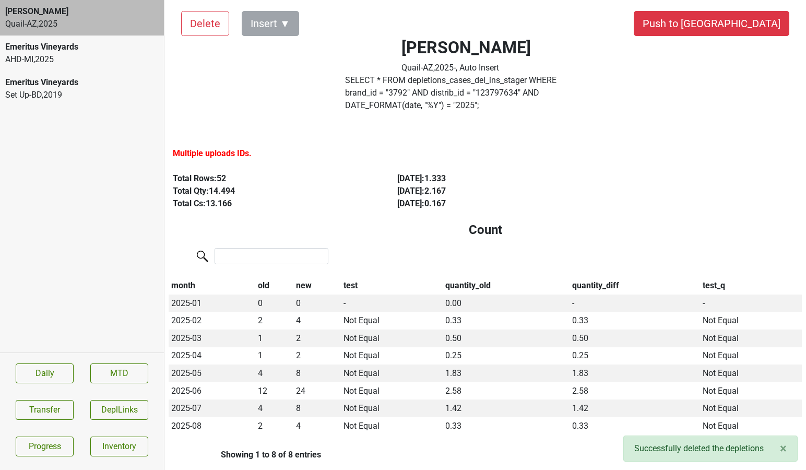
scroll to position [15, 0]
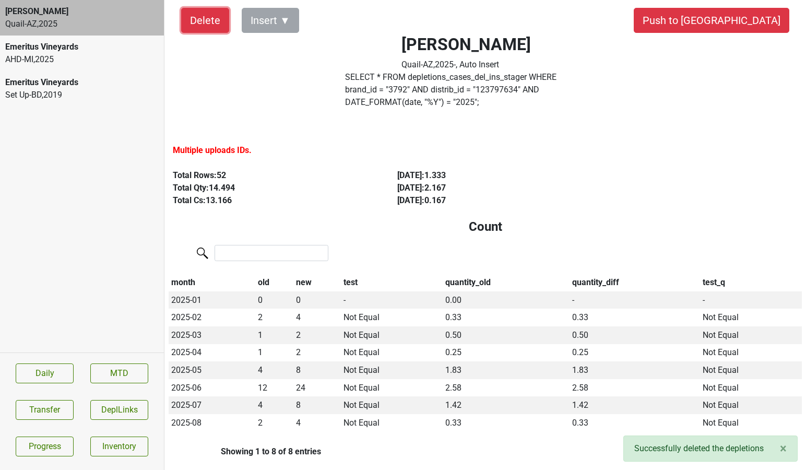
click at [206, 19] on button "Delete" at bounding box center [205, 20] width 48 height 25
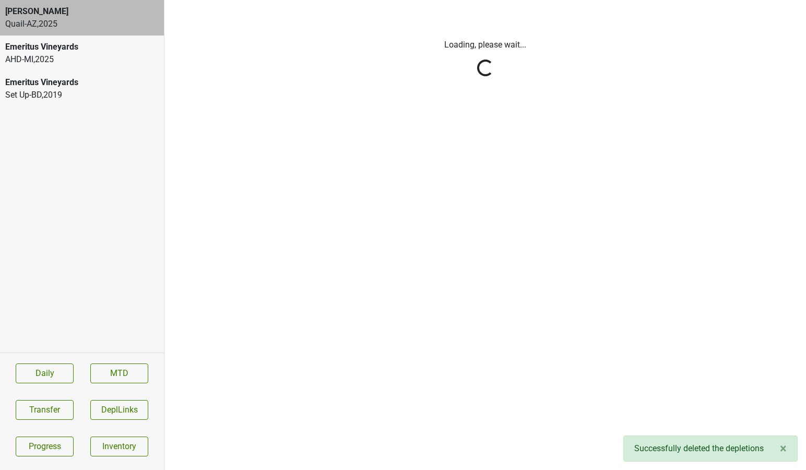
scroll to position [0, 0]
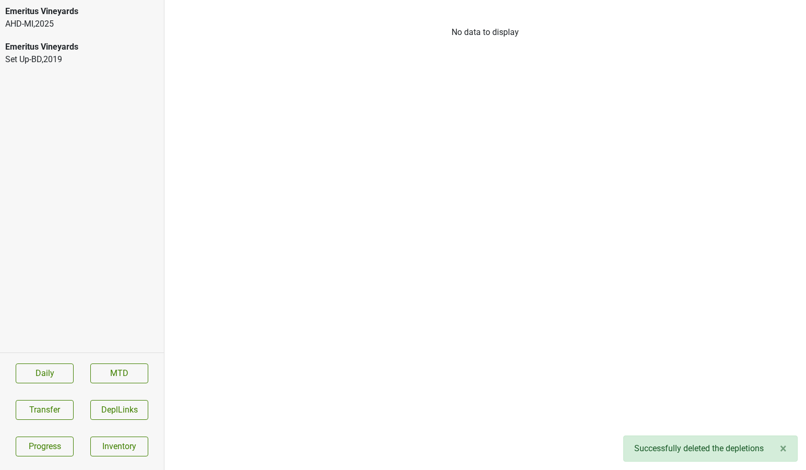
click at [72, 24] on div "AHD-MI , 2025" at bounding box center [81, 24] width 153 height 13
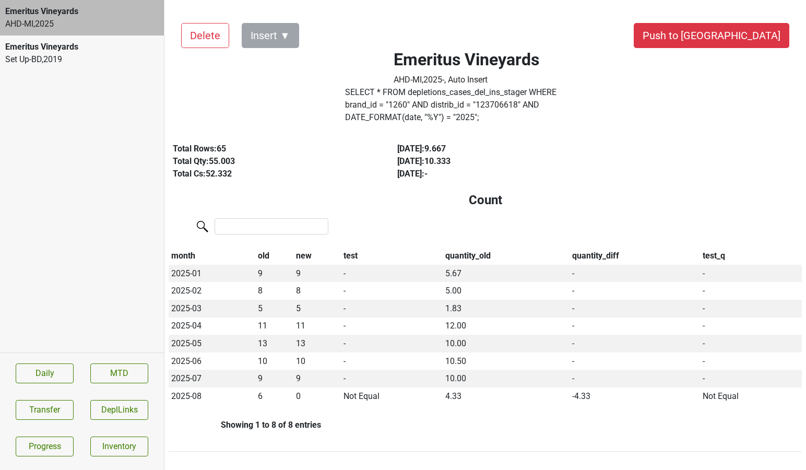
click at [381, 98] on label "SELECT * FROM depletions_cases_del_ins_stager WHERE brand_id = " 1260 " AND dis…" at bounding box center [466, 105] width 242 height 38
click at [198, 39] on button "Delete" at bounding box center [205, 35] width 48 height 25
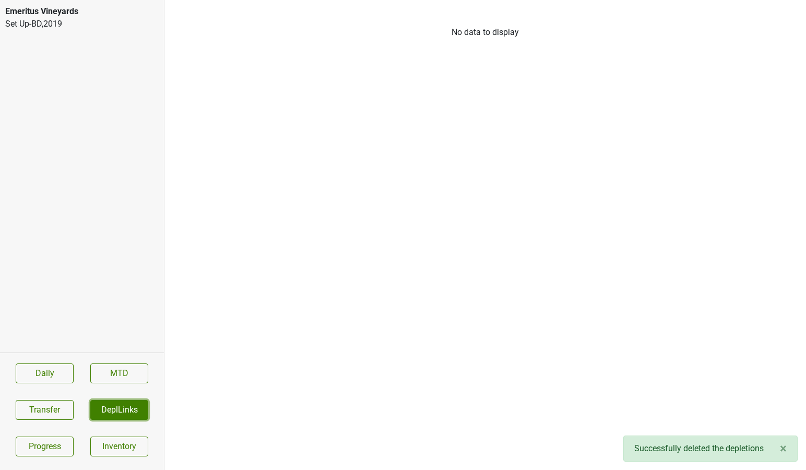
click at [122, 416] on button "DeplLinks" at bounding box center [119, 410] width 58 height 20
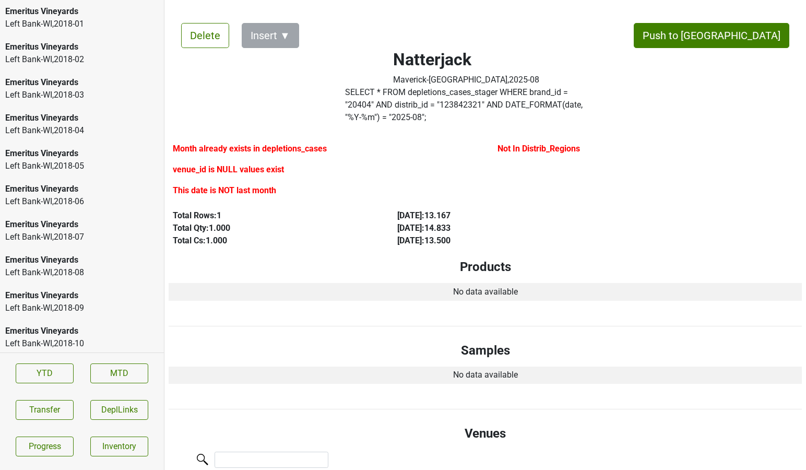
scroll to position [1605, 0]
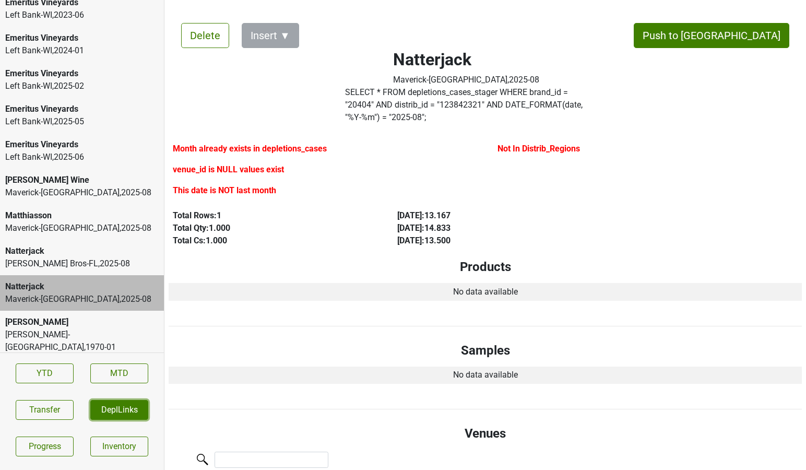
click at [116, 408] on button "DeplLinks" at bounding box center [119, 410] width 58 height 20
click at [102, 413] on button "DeplLinks" at bounding box center [119, 410] width 58 height 20
click at [112, 412] on button "DeplLinks" at bounding box center [119, 410] width 58 height 20
click at [113, 411] on button "DeplLinks" at bounding box center [119, 410] width 58 height 20
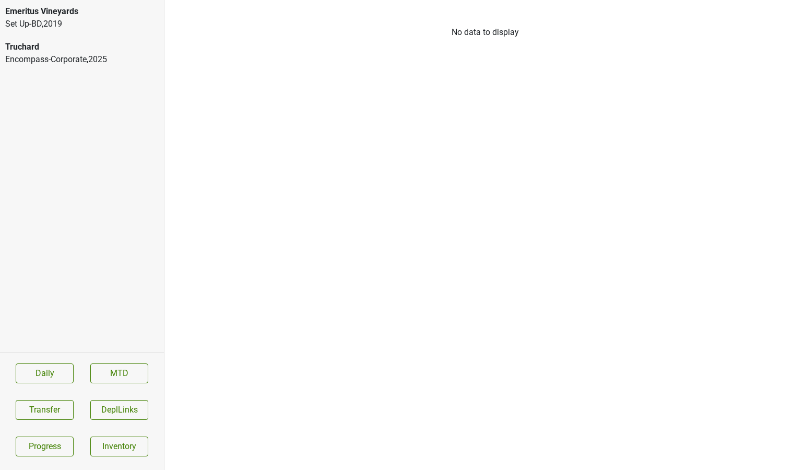
click at [73, 63] on div "Encompass-Corporate , 2025" at bounding box center [81, 59] width 153 height 13
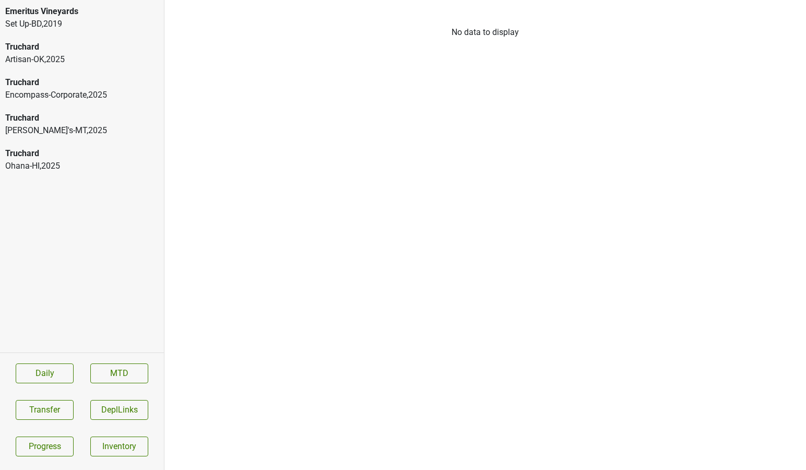
click at [117, 59] on div "Artisan-OK , 2025" at bounding box center [81, 59] width 153 height 13
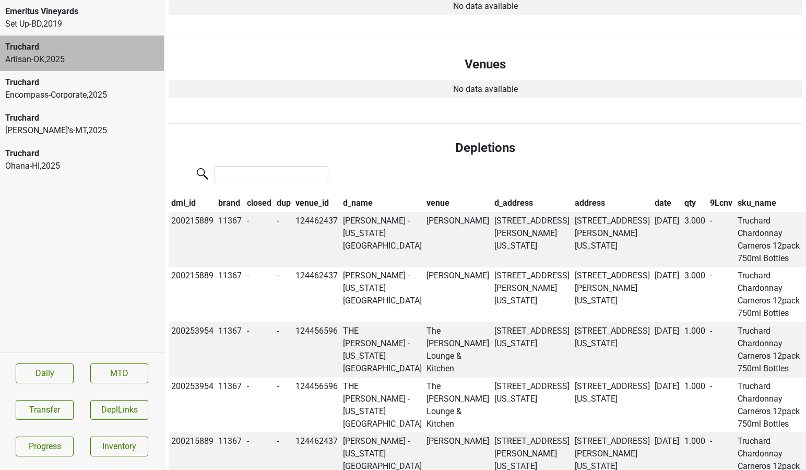
scroll to position [613, 0]
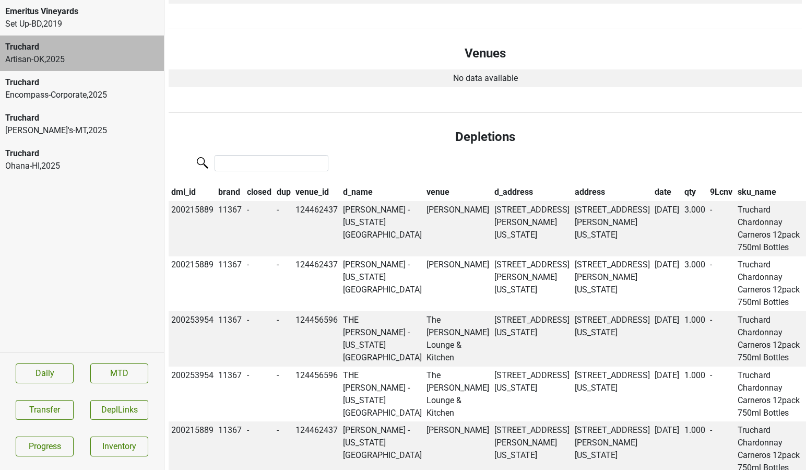
click at [114, 129] on div "[PERSON_NAME]'s-MT , 2025" at bounding box center [81, 130] width 153 height 13
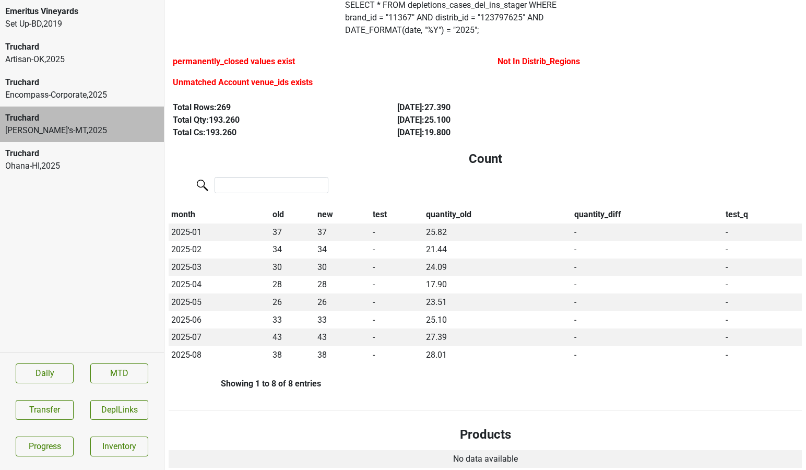
scroll to position [104, 0]
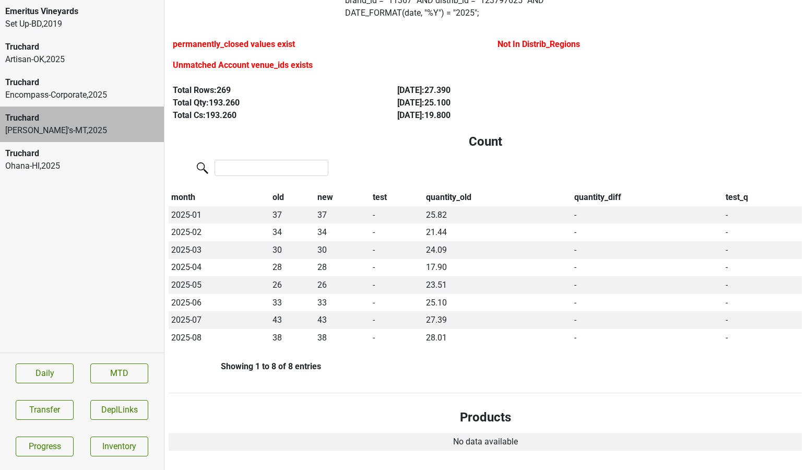
click at [122, 171] on div "Ohana-HI , 2025" at bounding box center [81, 166] width 153 height 13
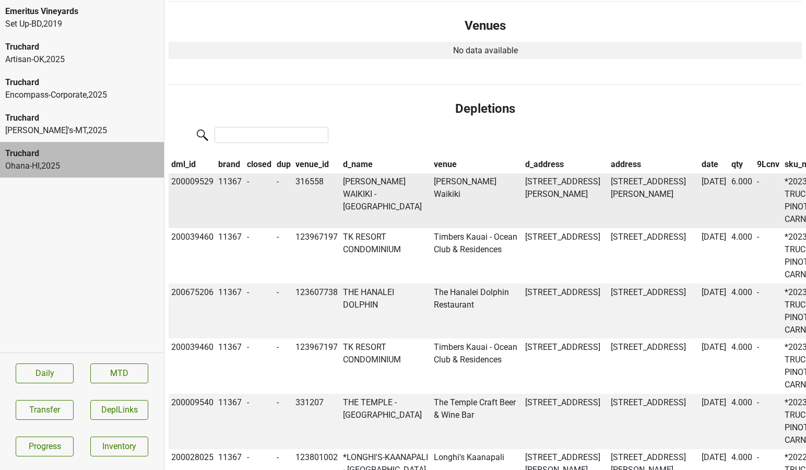
scroll to position [0, 0]
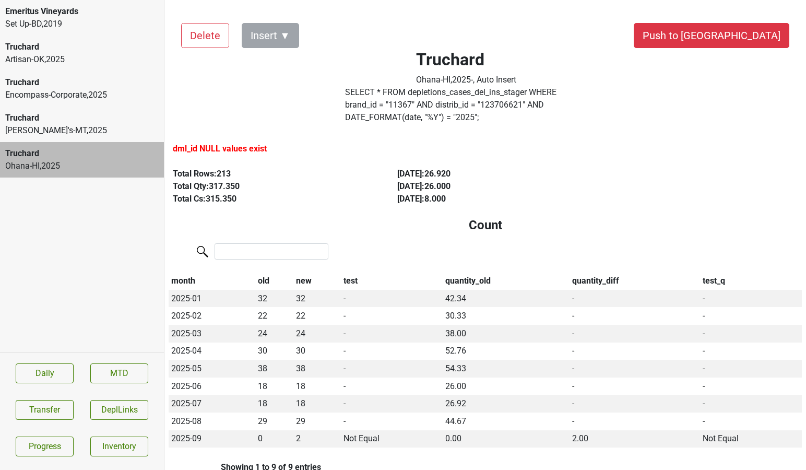
click at [101, 90] on div "Encompass-Corporate , 2025" at bounding box center [81, 95] width 153 height 13
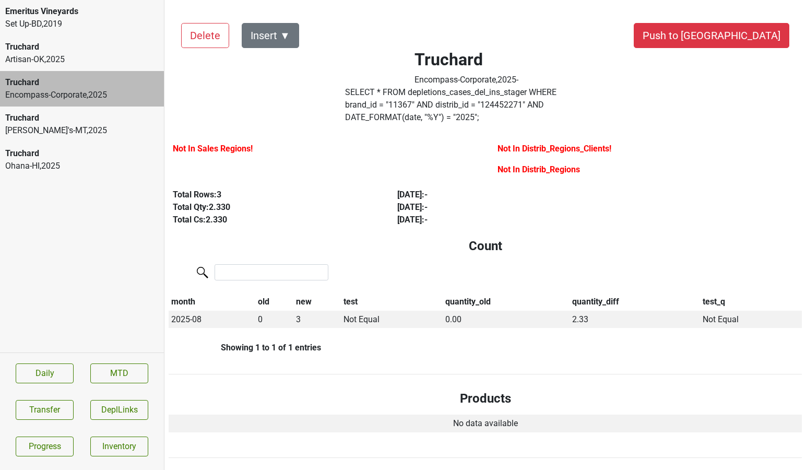
click at [85, 153] on div "Truchard" at bounding box center [81, 153] width 153 height 13
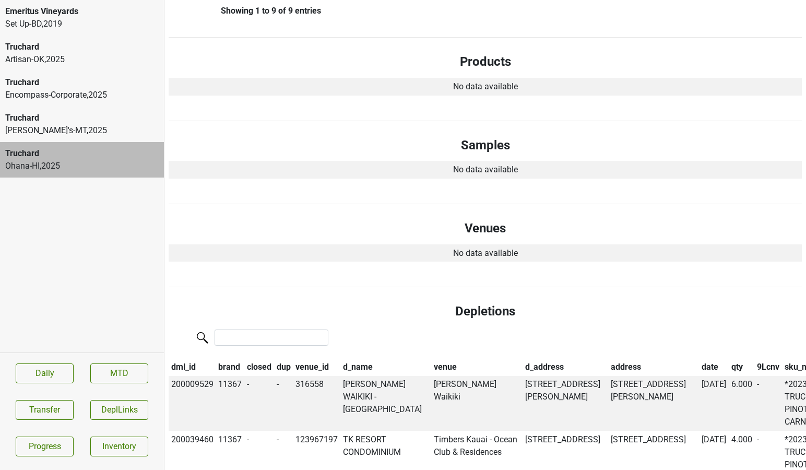
scroll to position [460, 0]
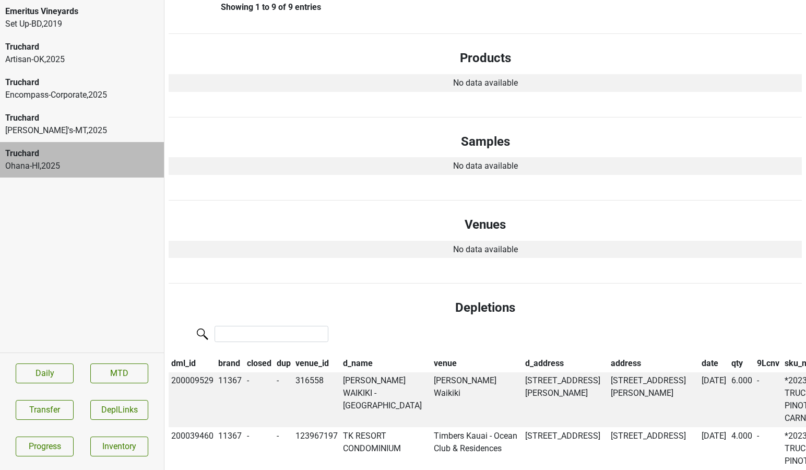
click at [75, 121] on div "Truchard" at bounding box center [81, 118] width 153 height 13
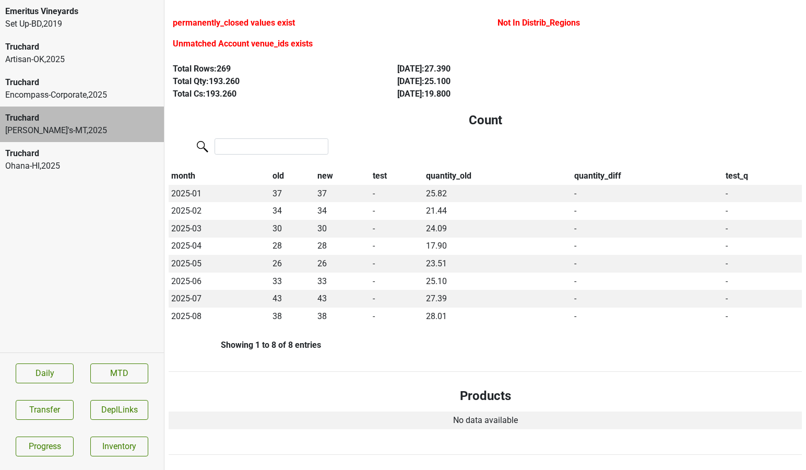
scroll to position [128, 0]
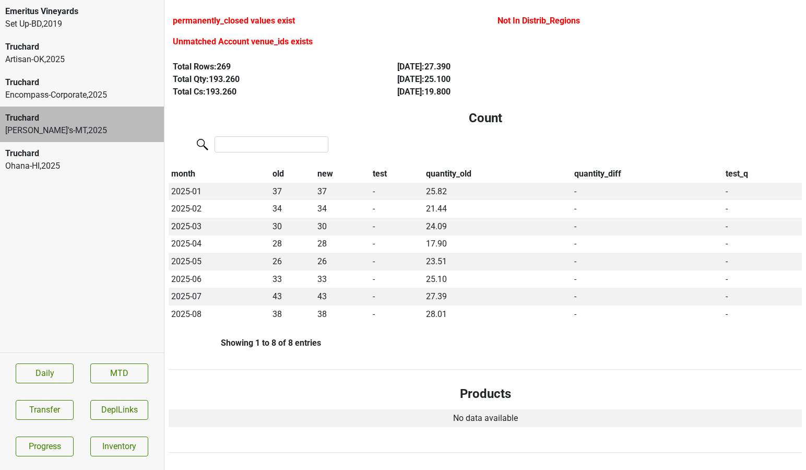
click at [61, 162] on div "Ohana-HI , 2025" at bounding box center [81, 166] width 153 height 13
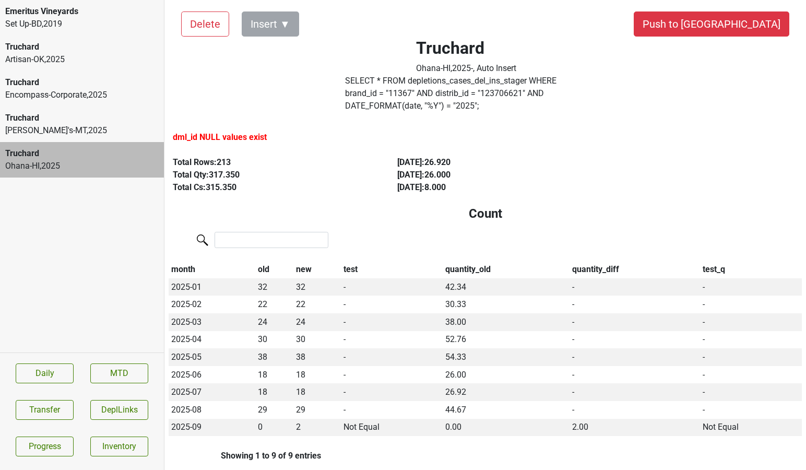
scroll to position [15, 0]
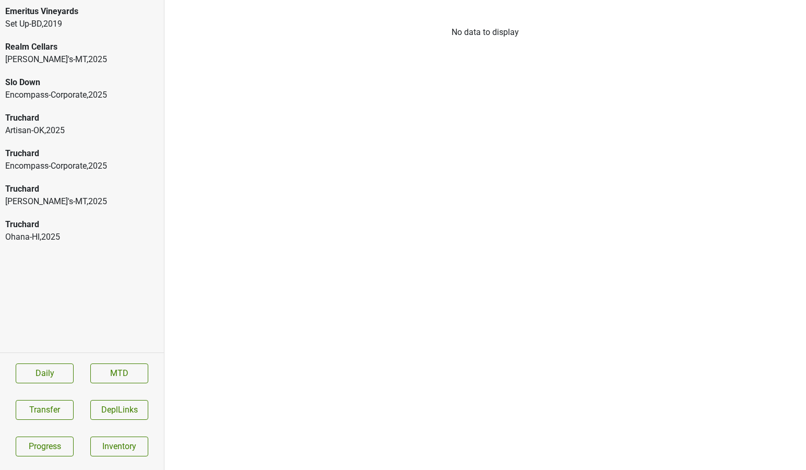
click at [96, 56] on div "[PERSON_NAME]'s-MT , 2025" at bounding box center [81, 59] width 153 height 13
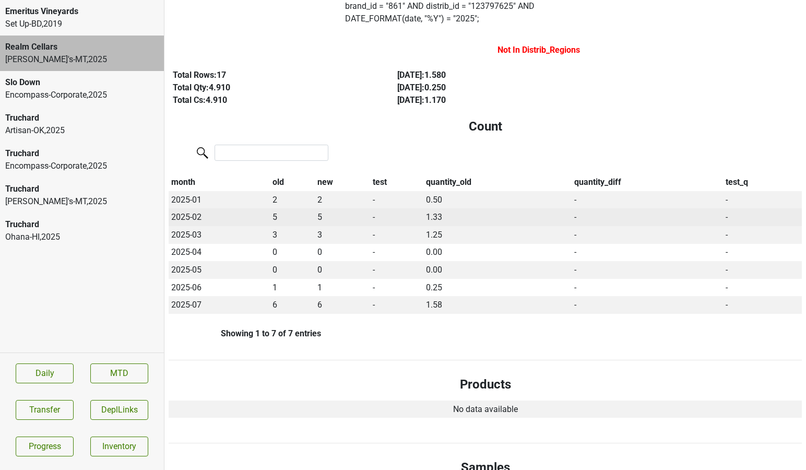
scroll to position [103, 0]
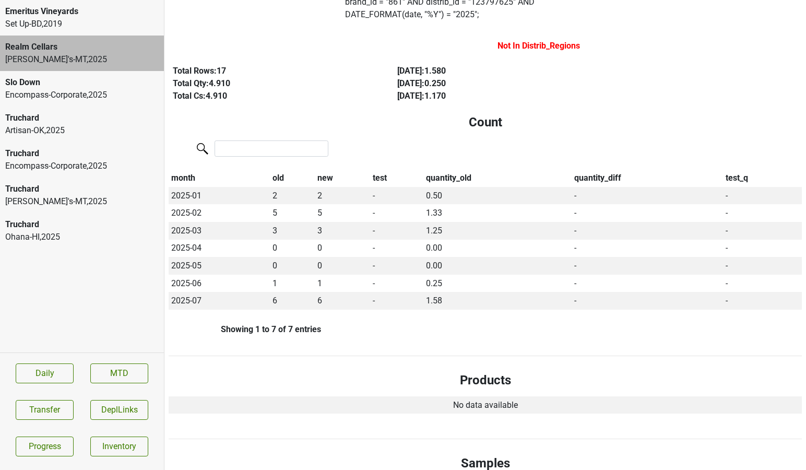
click at [123, 229] on div "Truchard" at bounding box center [81, 224] width 153 height 13
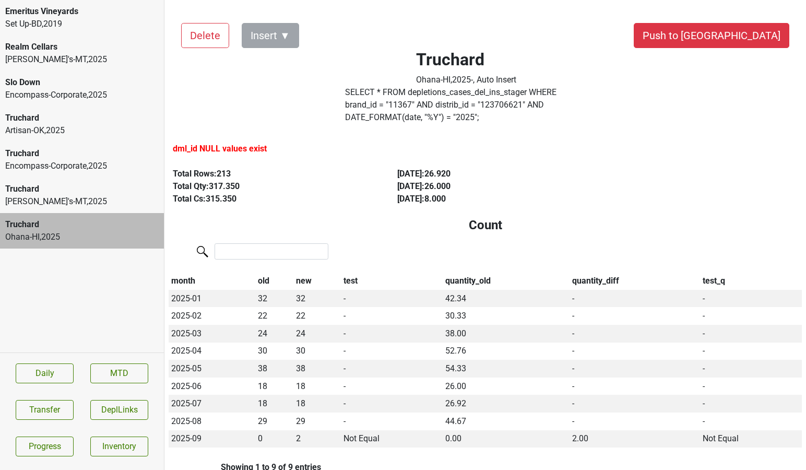
click at [88, 49] on div "Realm Cellars" at bounding box center [81, 47] width 153 height 13
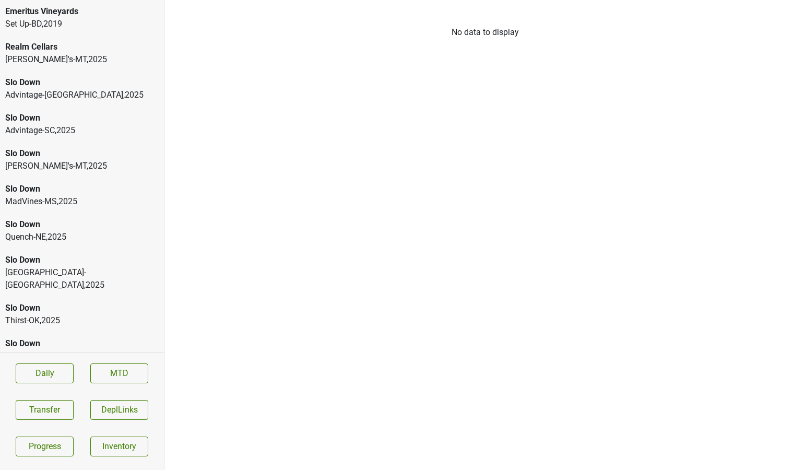
click at [96, 129] on div "Advintage-SC , 2025" at bounding box center [81, 130] width 153 height 13
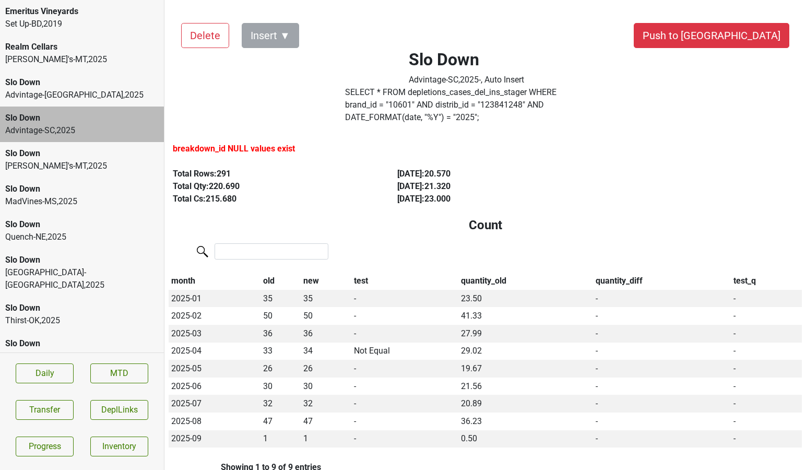
click at [69, 160] on div "[PERSON_NAME]'s-MT , 2025" at bounding box center [81, 166] width 153 height 13
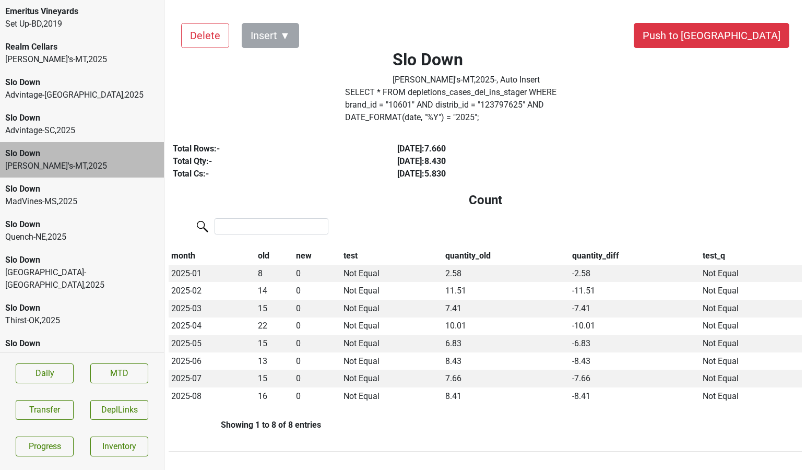
click at [51, 122] on div "Slo Down" at bounding box center [81, 118] width 153 height 13
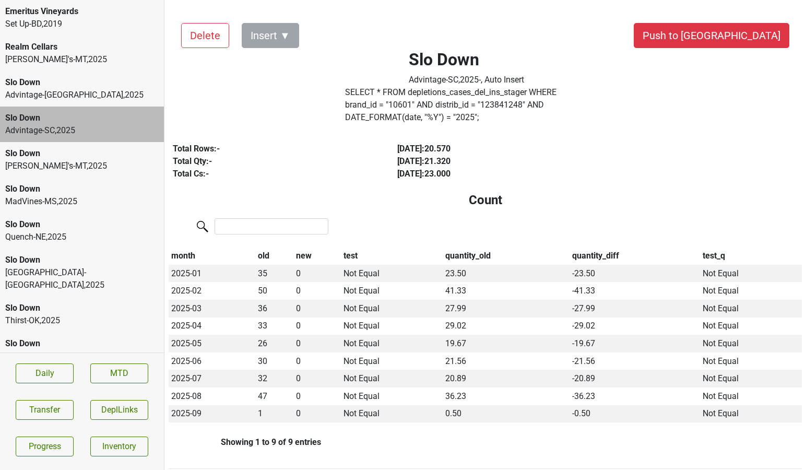
click at [369, 103] on label "SELECT * FROM depletions_cases_del_ins_stager WHERE brand_id = " 10601 " AND di…" at bounding box center [466, 105] width 242 height 38
click at [18, 58] on div "[PERSON_NAME]'s-MT , 2025" at bounding box center [81, 59] width 153 height 13
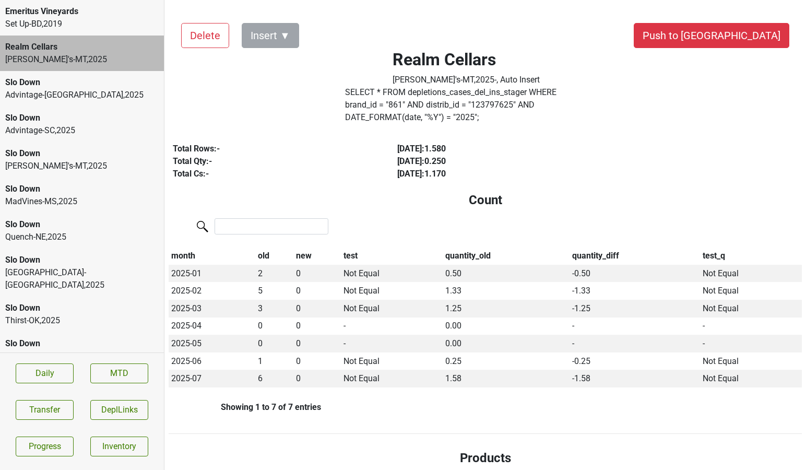
click at [367, 106] on label "SELECT * FROM depletions_cases_del_ins_stager WHERE brand_id = " 861 " AND dist…" at bounding box center [466, 105] width 242 height 38
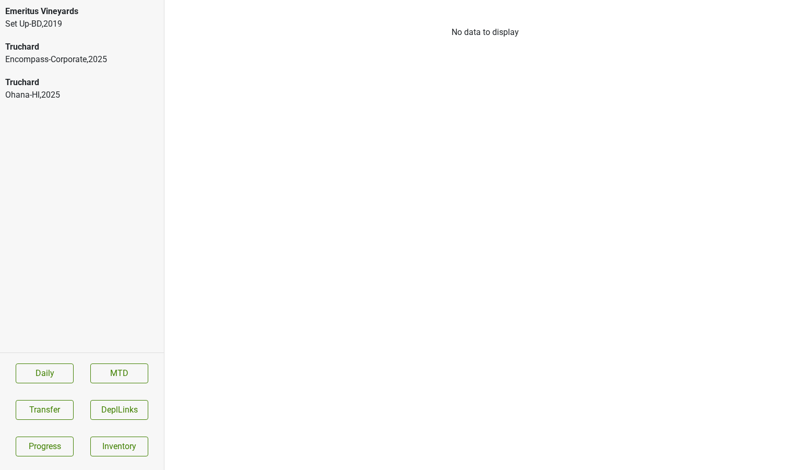
click at [98, 83] on div "Truchard" at bounding box center [81, 82] width 153 height 13
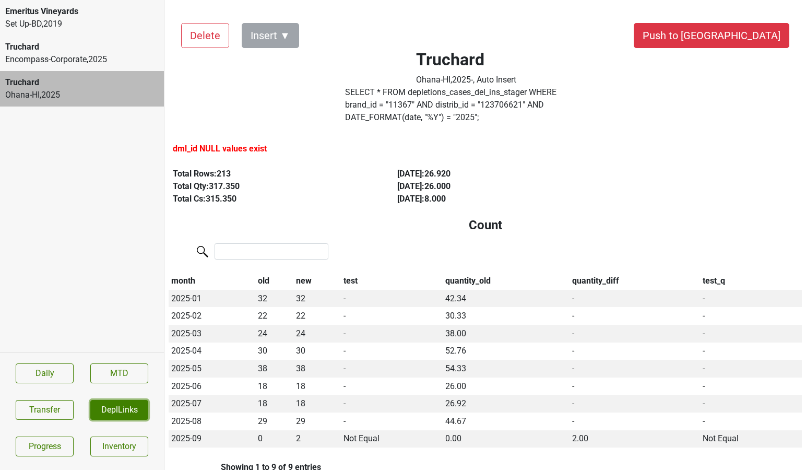
click at [119, 403] on button "DeplLinks" at bounding box center [119, 410] width 58 height 20
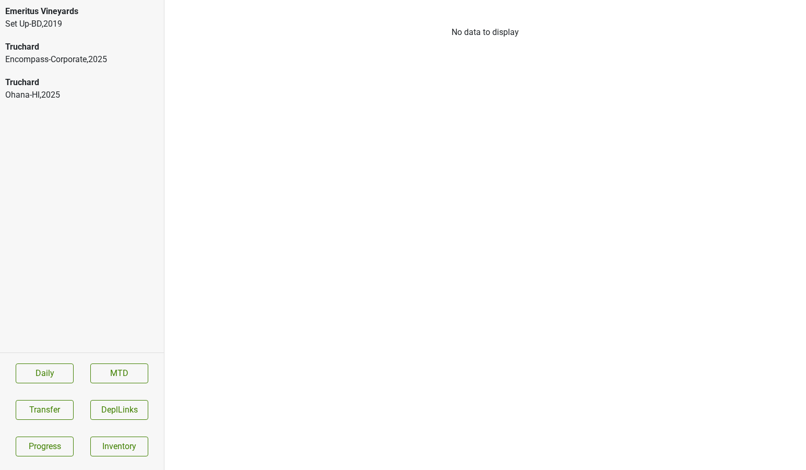
click at [72, 98] on div "Ohana-HI , 2025" at bounding box center [81, 95] width 153 height 13
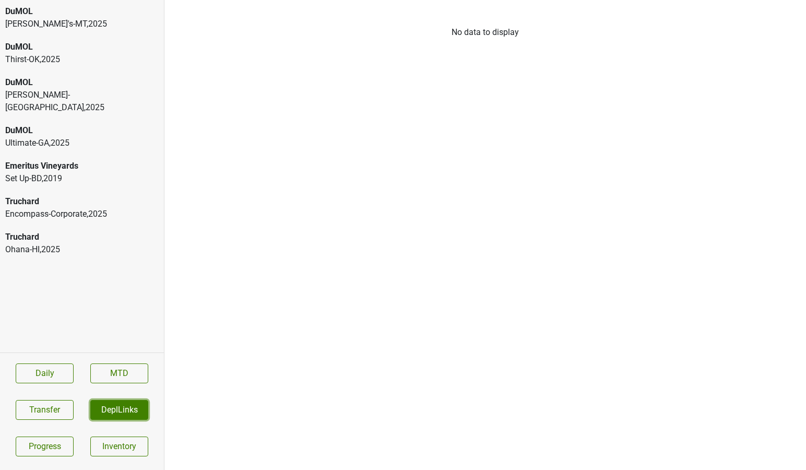
click at [123, 413] on button "DeplLinks" at bounding box center [119, 410] width 58 height 20
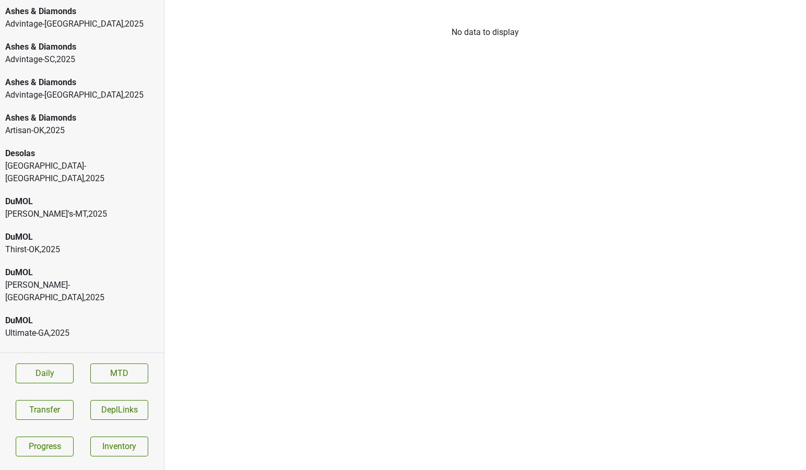
scroll to position [215, 0]
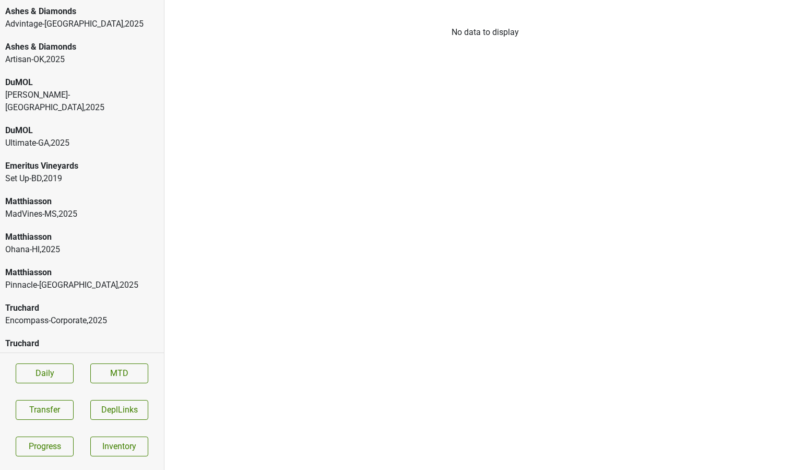
scroll to position [3, 0]
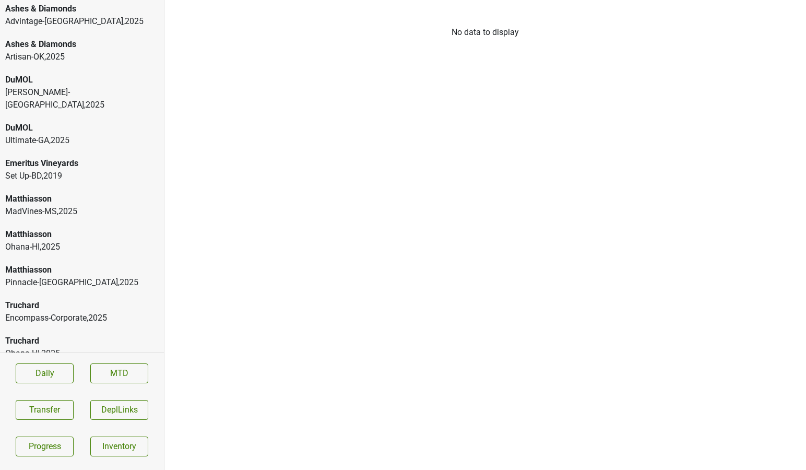
click at [29, 334] on div "Truchard" at bounding box center [81, 340] width 153 height 13
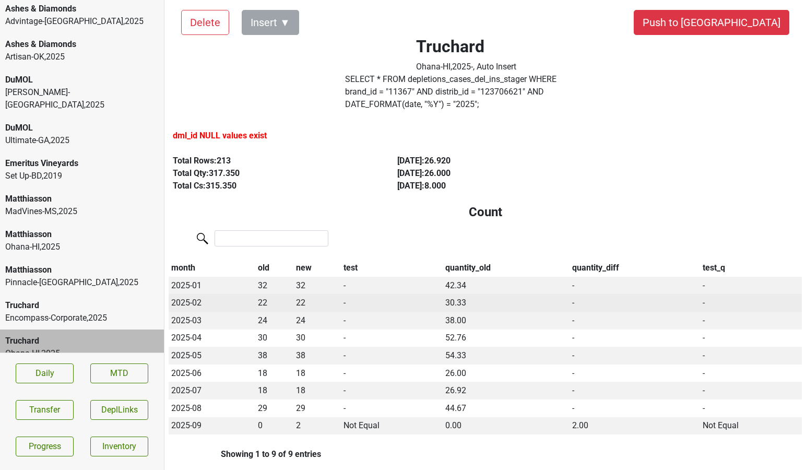
scroll to position [0, 0]
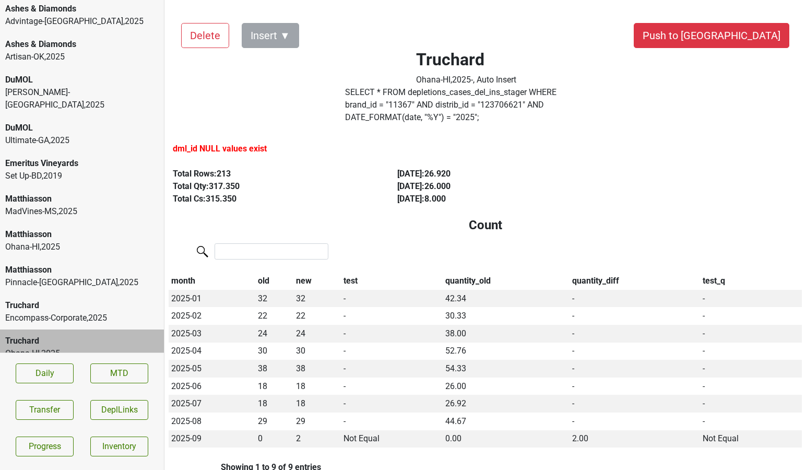
click at [67, 89] on div "Tryon-NC , 2025" at bounding box center [81, 98] width 153 height 25
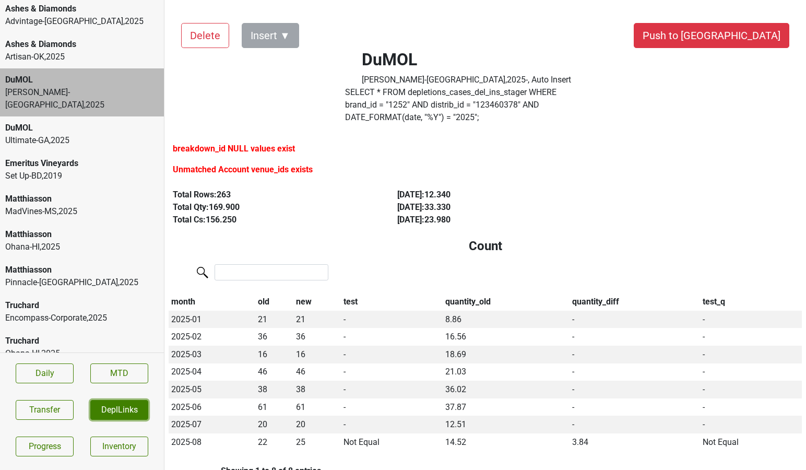
click at [103, 414] on button "DeplLinks" at bounding box center [119, 410] width 58 height 20
click at [118, 407] on button "DeplLinks" at bounding box center [119, 410] width 58 height 20
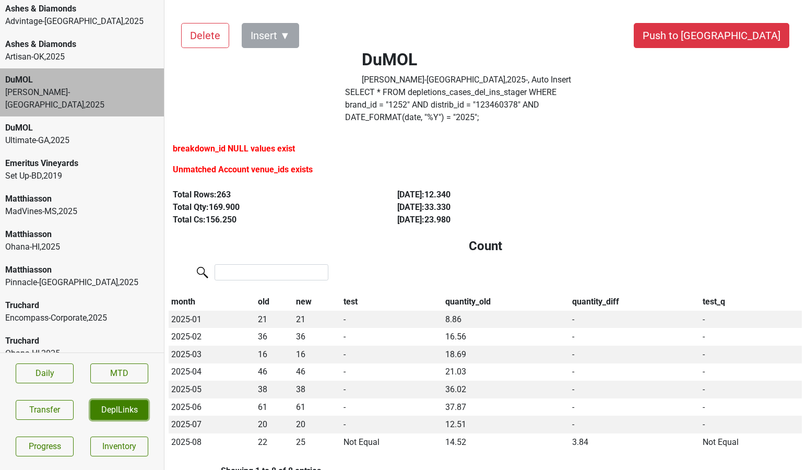
click at [118, 407] on button "DeplLinks" at bounding box center [119, 410] width 58 height 20
click at [134, 390] on section "Daily MTD Transfer DeplLinks Progress Inventory" at bounding box center [82, 409] width 164 height 114
click at [135, 416] on button "DeplLinks" at bounding box center [119, 410] width 58 height 20
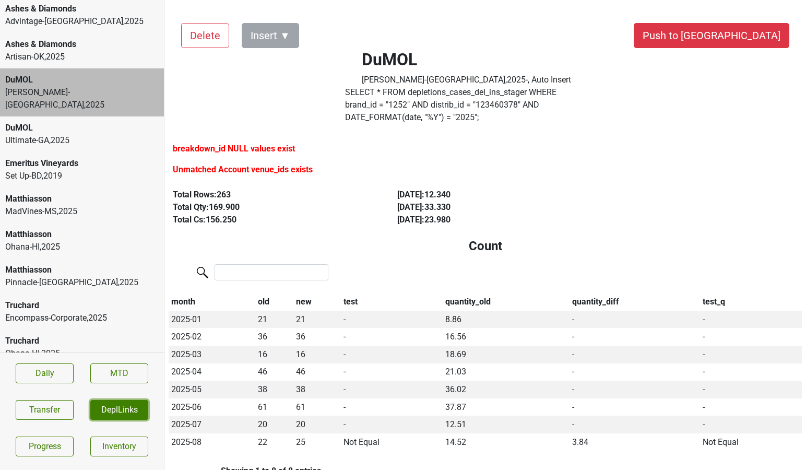
click at [135, 416] on button "DeplLinks" at bounding box center [119, 410] width 58 height 20
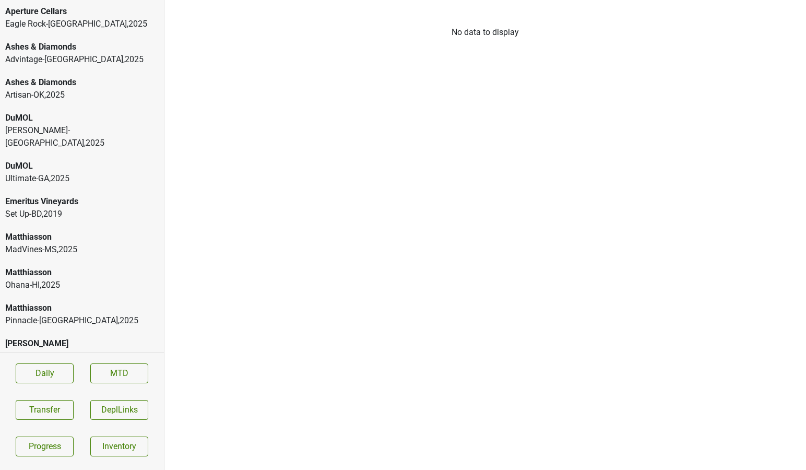
click at [103, 117] on div "DuMOL" at bounding box center [81, 118] width 153 height 13
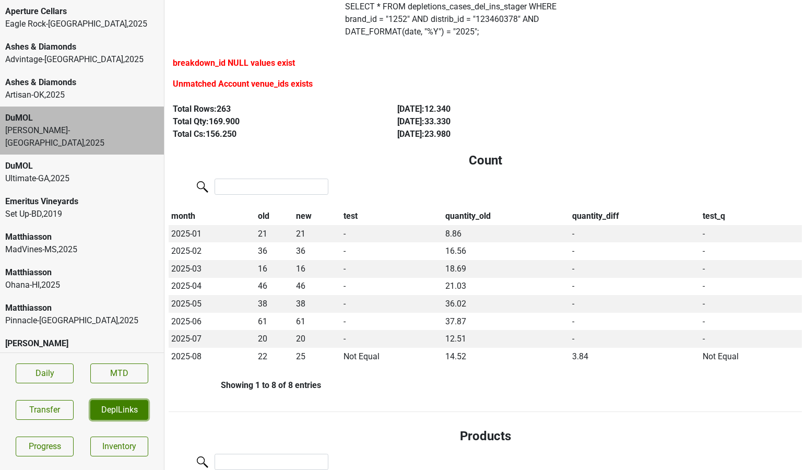
click at [119, 411] on button "DeplLinks" at bounding box center [119, 410] width 58 height 20
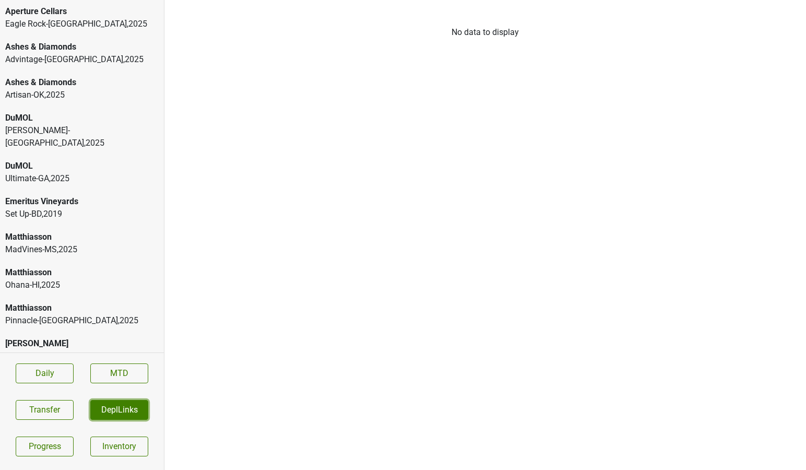
click at [125, 411] on button "DeplLinks" at bounding box center [119, 410] width 58 height 20
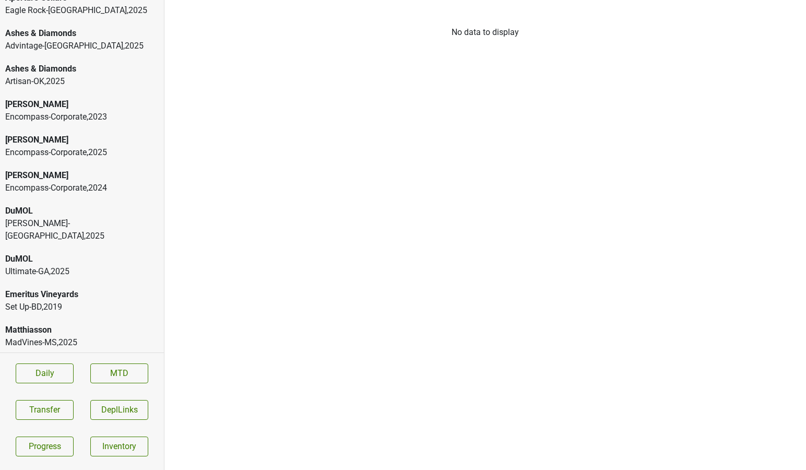
scroll to position [322, 0]
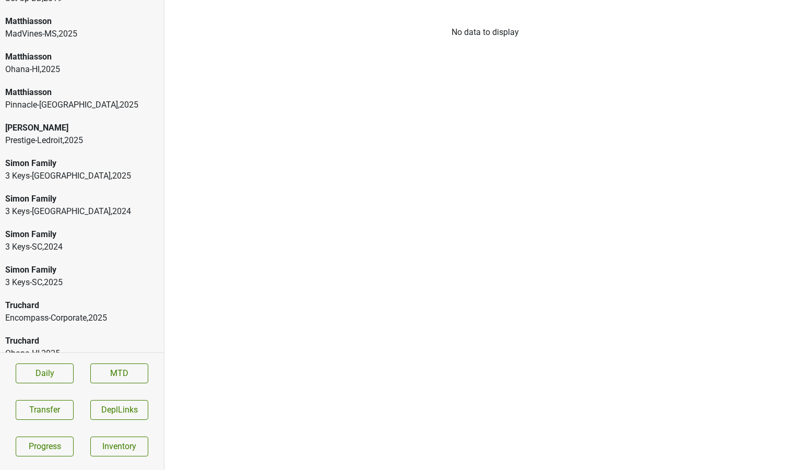
click at [66, 334] on div "Truchard" at bounding box center [81, 340] width 153 height 13
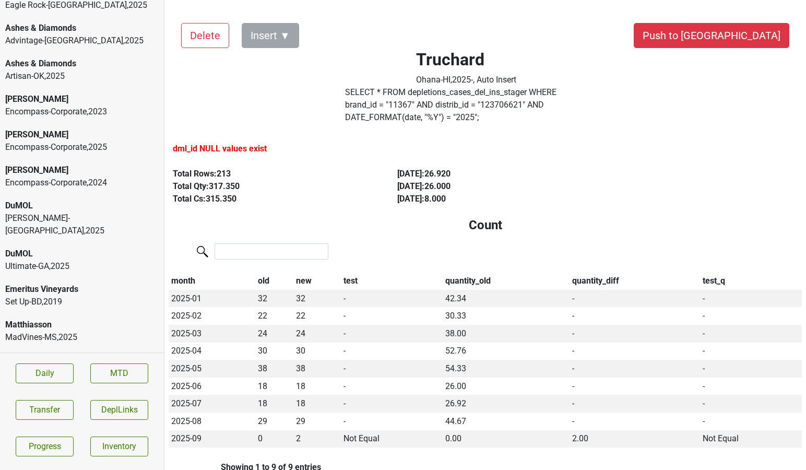
scroll to position [6, 0]
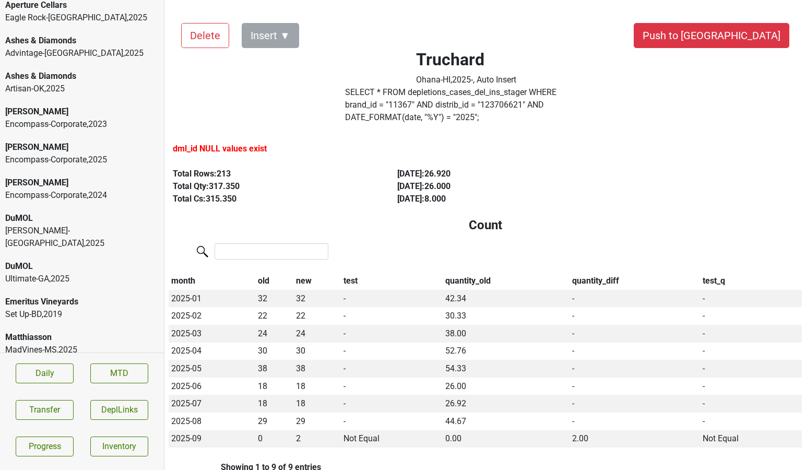
click at [83, 118] on div "Encompass-Corporate , 2023" at bounding box center [81, 124] width 153 height 13
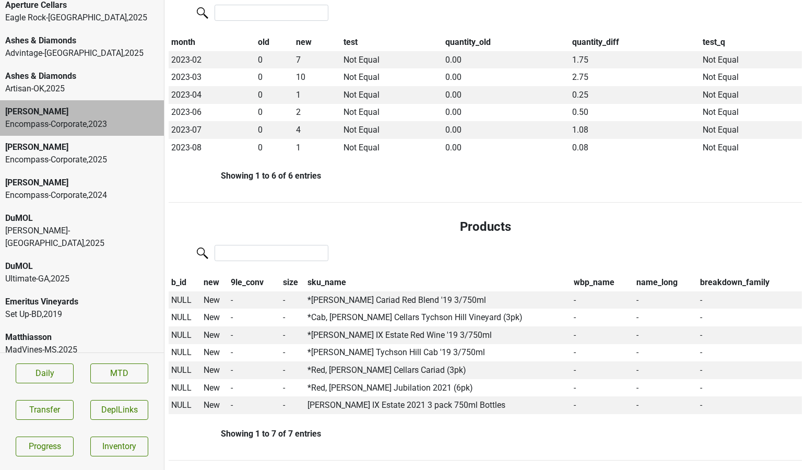
scroll to position [0, 0]
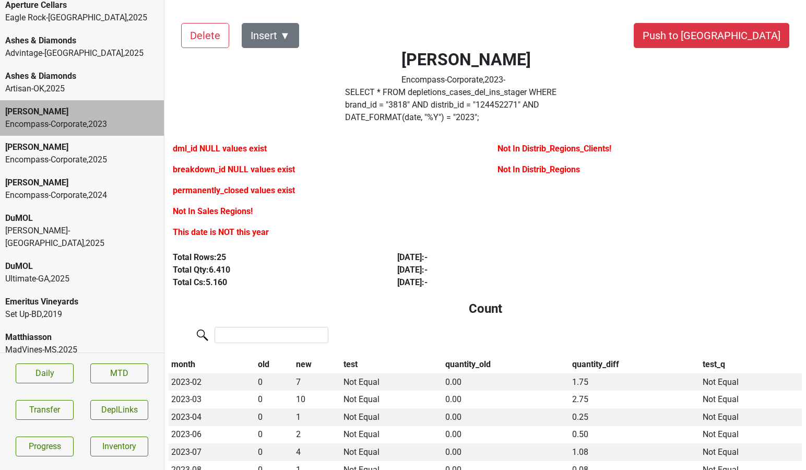
click at [398, 99] on label "SELECT * FROM depletions_cases_del_ins_stager WHERE brand_id = " 3818 " AND dis…" at bounding box center [466, 105] width 242 height 38
click at [257, 1] on div "Distributors List Delete Insert ▼ Push to [GEOGRAPHIC_DATA][PERSON_NAME] Encomp…" at bounding box center [484, 235] width 641 height 470
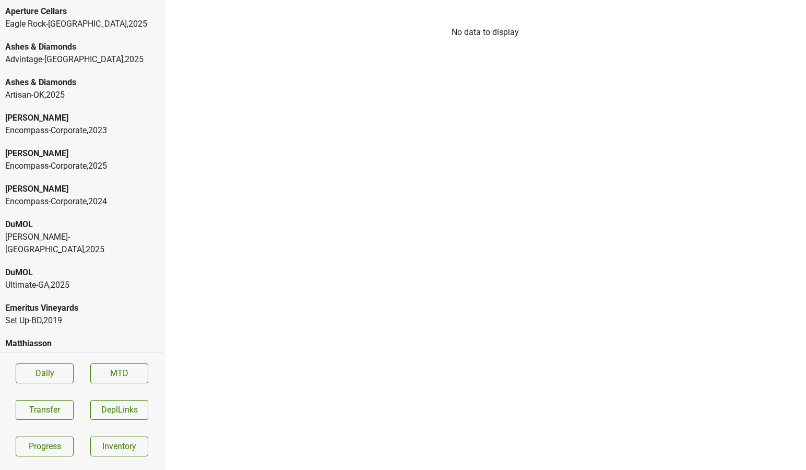
click at [104, 124] on div "Encompass-Corporate , 2023" at bounding box center [81, 130] width 153 height 13
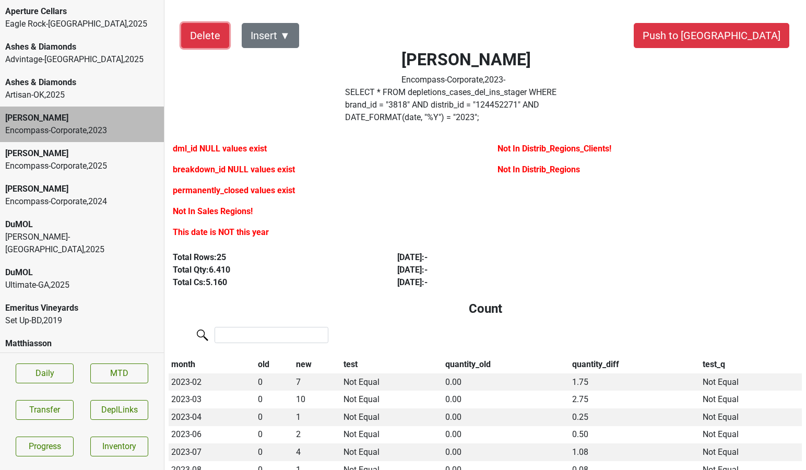
click at [220, 36] on button "Delete" at bounding box center [205, 35] width 48 height 25
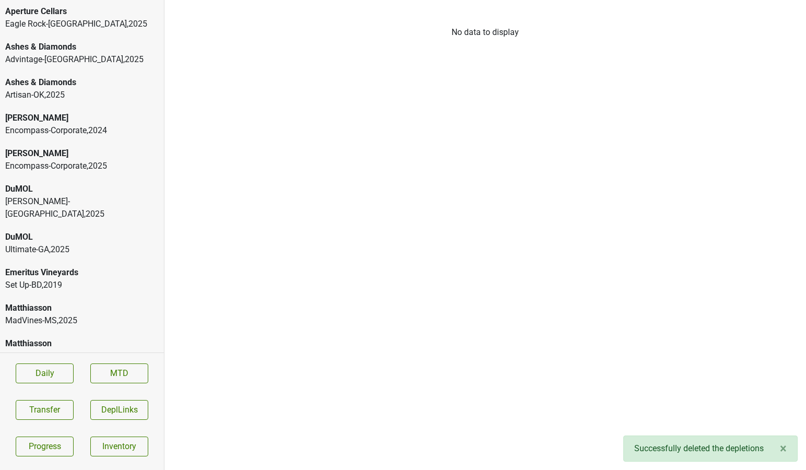
click at [95, 133] on div "Encompass-Corporate , 2024" at bounding box center [81, 130] width 153 height 13
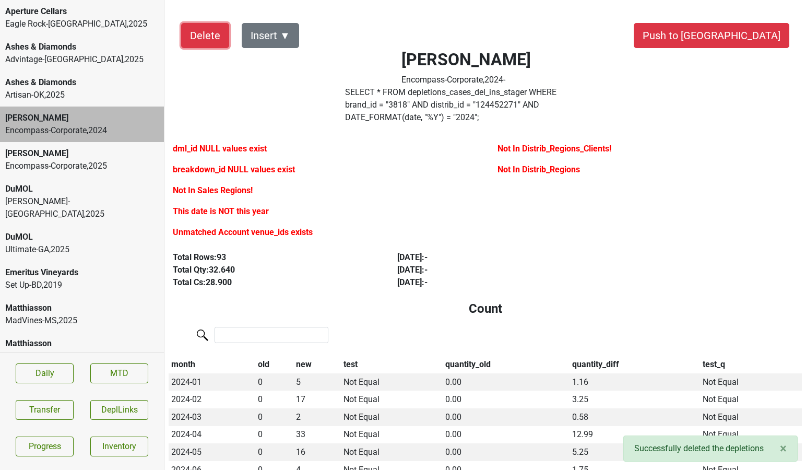
click at [209, 38] on button "Delete" at bounding box center [205, 35] width 48 height 25
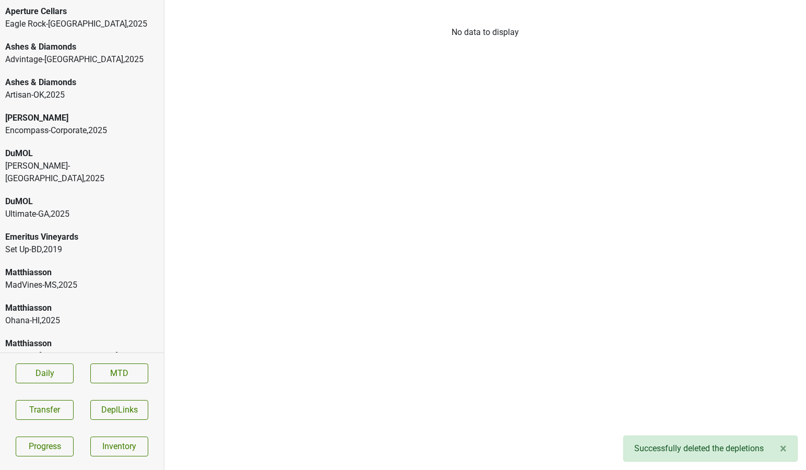
click at [98, 135] on div "Encompass-Corporate , 2025" at bounding box center [81, 130] width 153 height 13
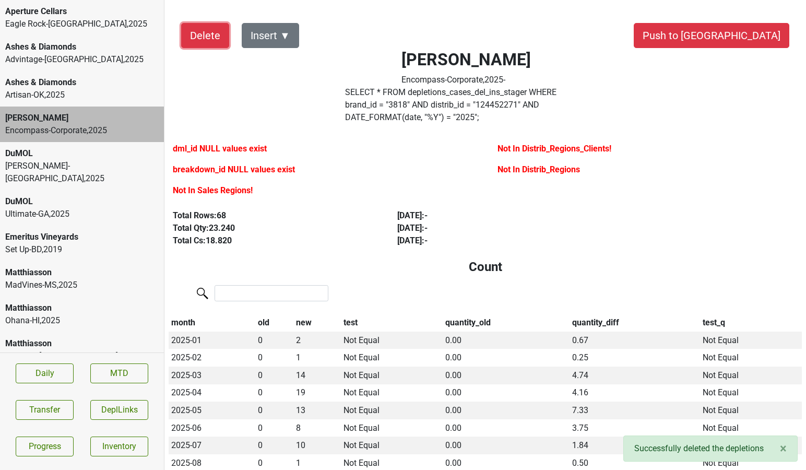
click at [203, 37] on button "Delete" at bounding box center [205, 35] width 48 height 25
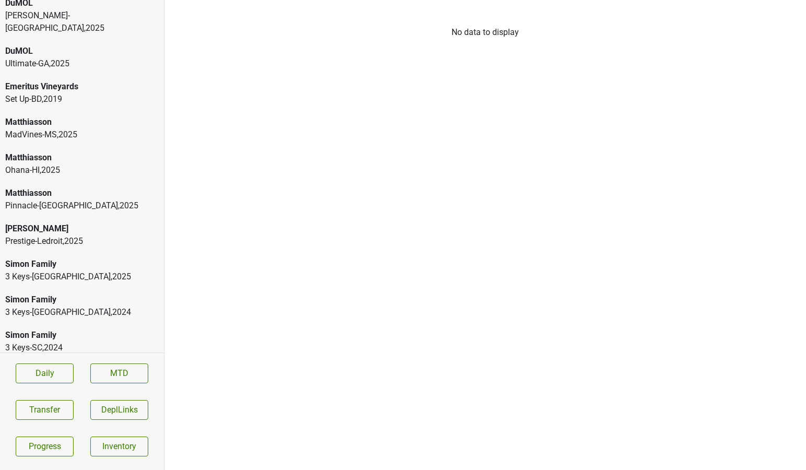
scroll to position [215, 0]
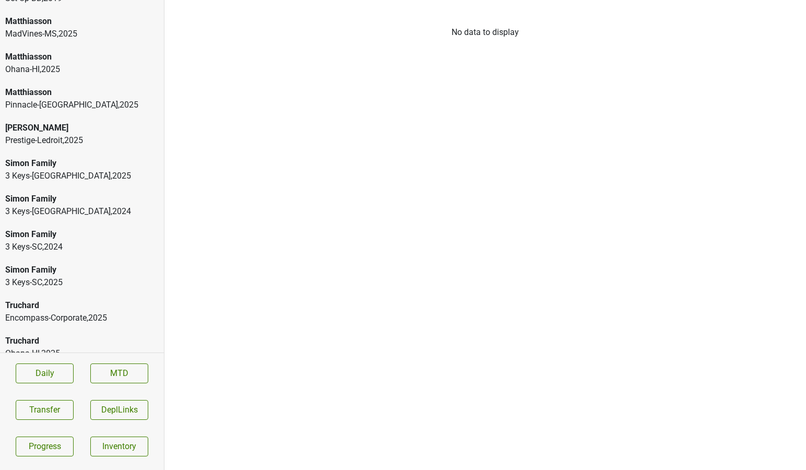
click at [101, 329] on div "Truchard Ohana-HI , 2025" at bounding box center [82, 346] width 164 height 35
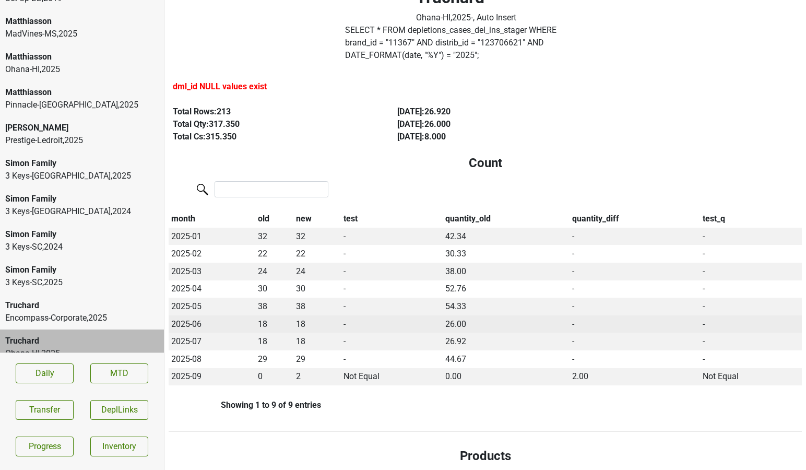
scroll to position [69, 0]
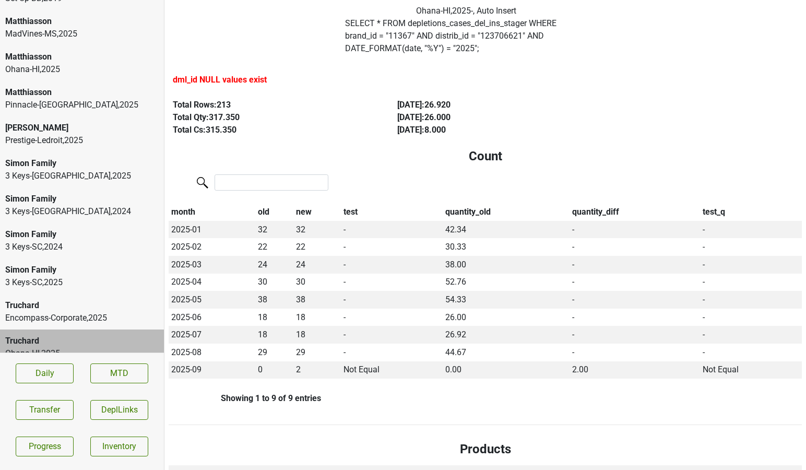
click at [118, 276] on div "3 Keys-SC , 2025" at bounding box center [81, 282] width 153 height 13
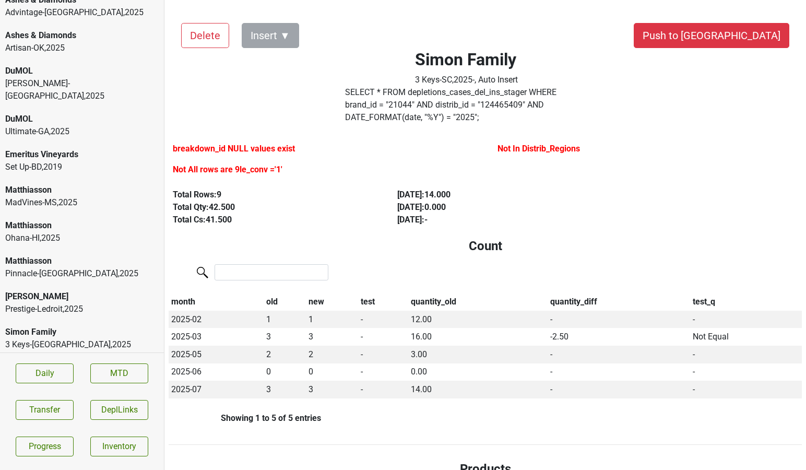
scroll to position [0, 0]
